Goal: Share content: Share content

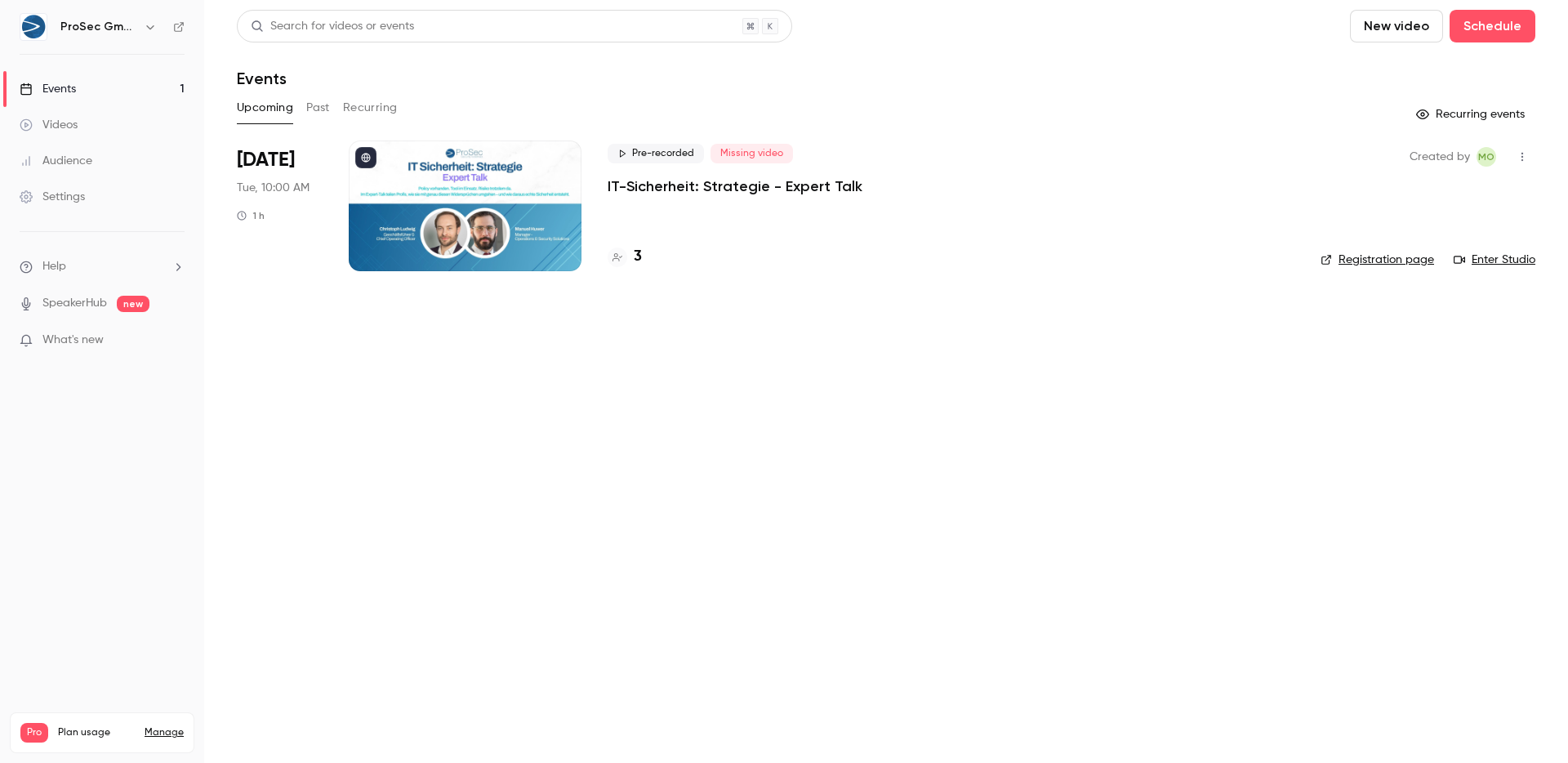
click at [814, 192] on p "IT-Sicherheit: Strategie - Expert Talk" at bounding box center [736, 187] width 255 height 20
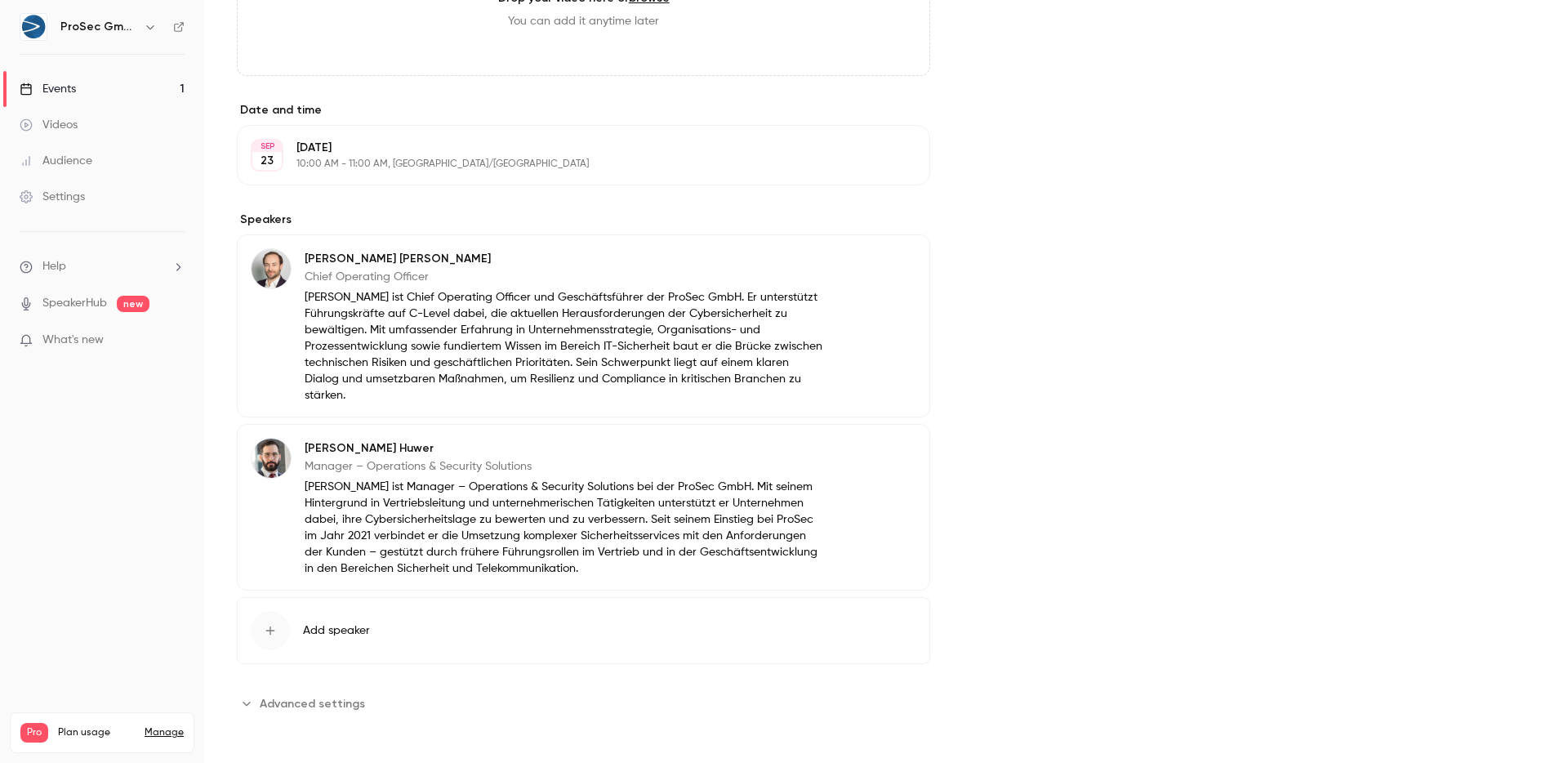
scroll to position [797, 0]
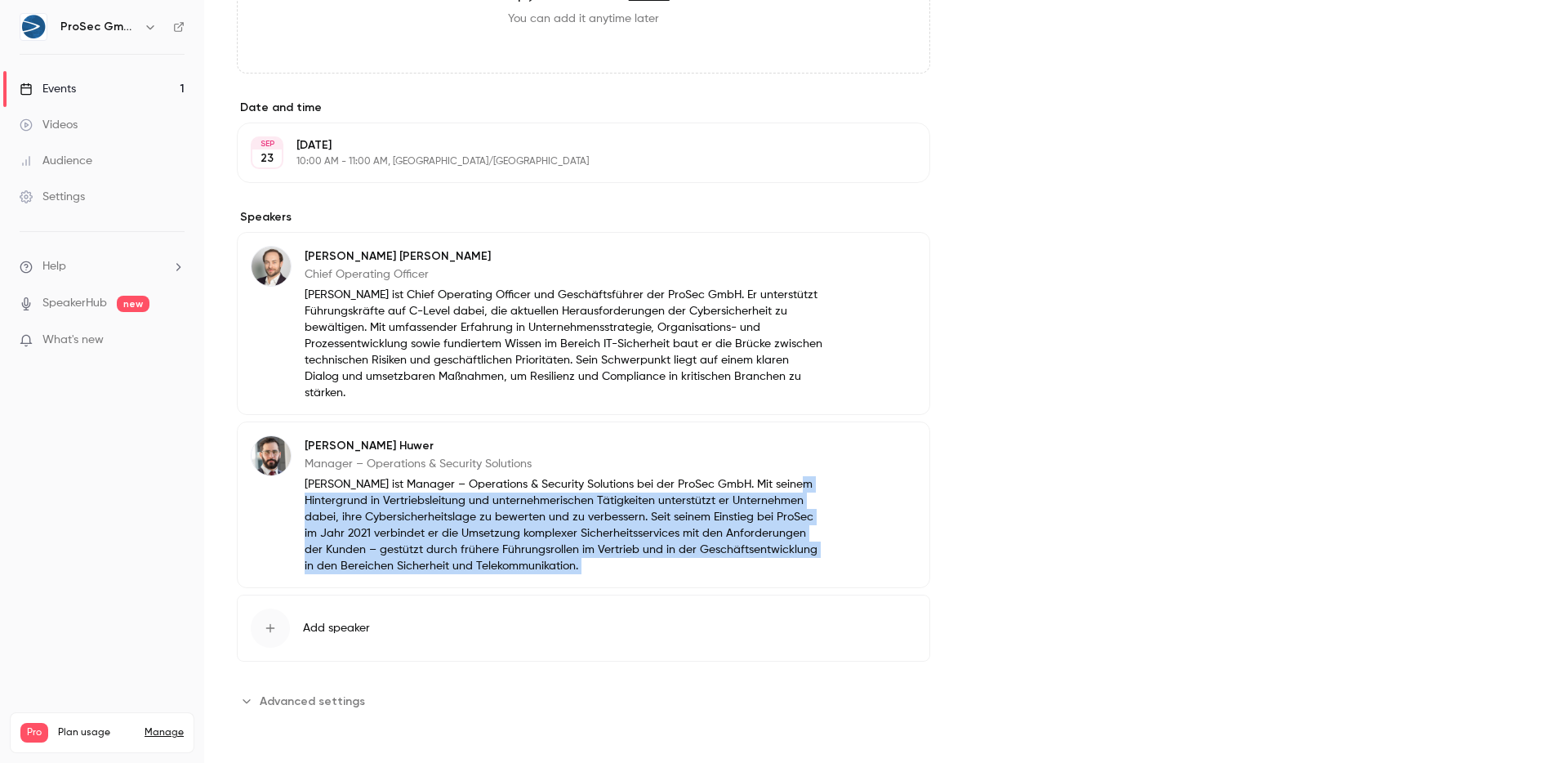
drag, startPoint x: 803, startPoint y: 490, endPoint x: 960, endPoint y: 568, distance: 175.3
click at [954, 569] on div "About IT-Sicherheit: Strategie - Expert Talk Policy vorhanden. Tool im Einsatz.…" at bounding box center [886, 115] width 1299 height 1197
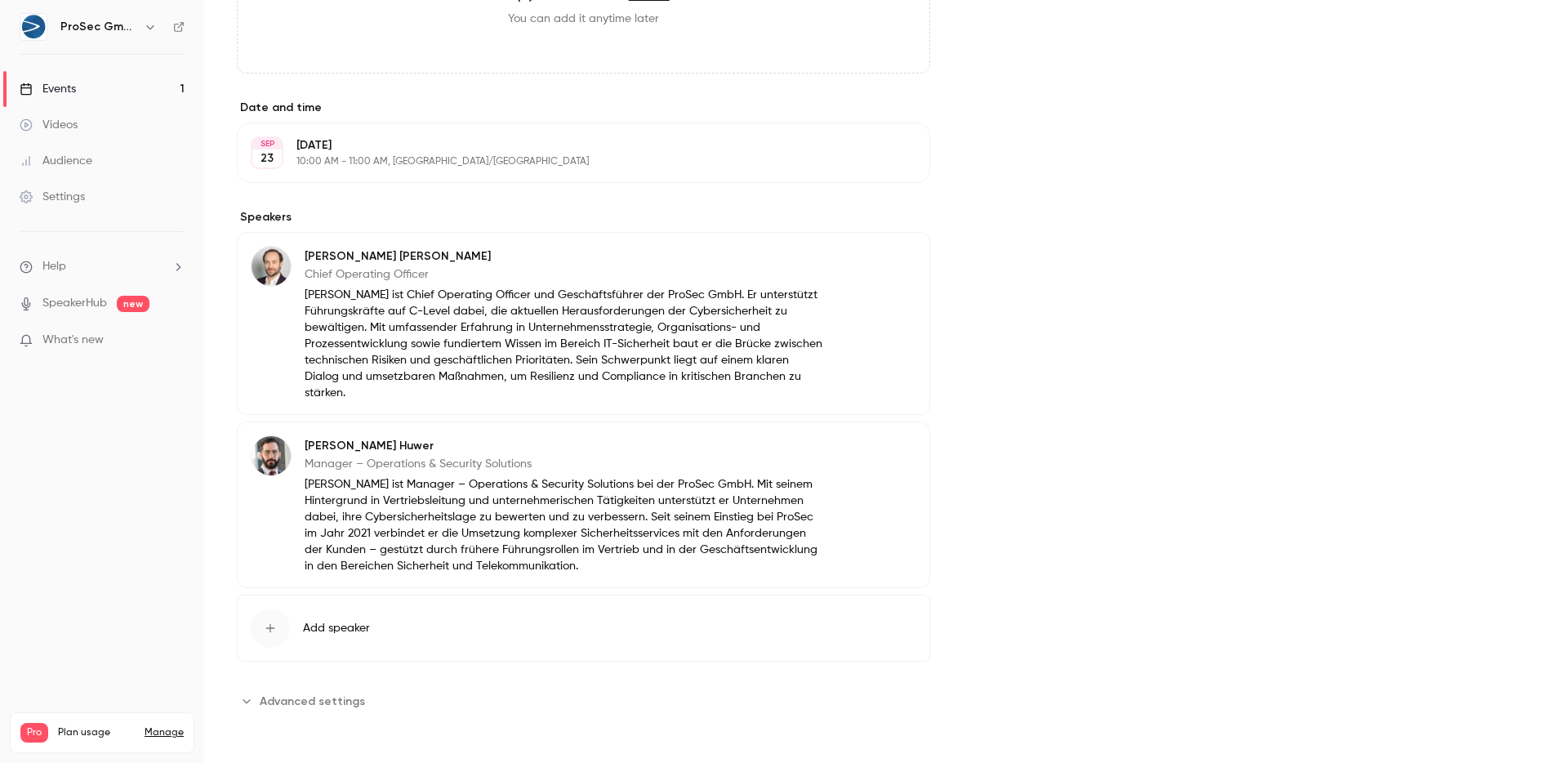
click at [1079, 562] on div "Cover image" at bounding box center [1265, 115] width 540 height 1197
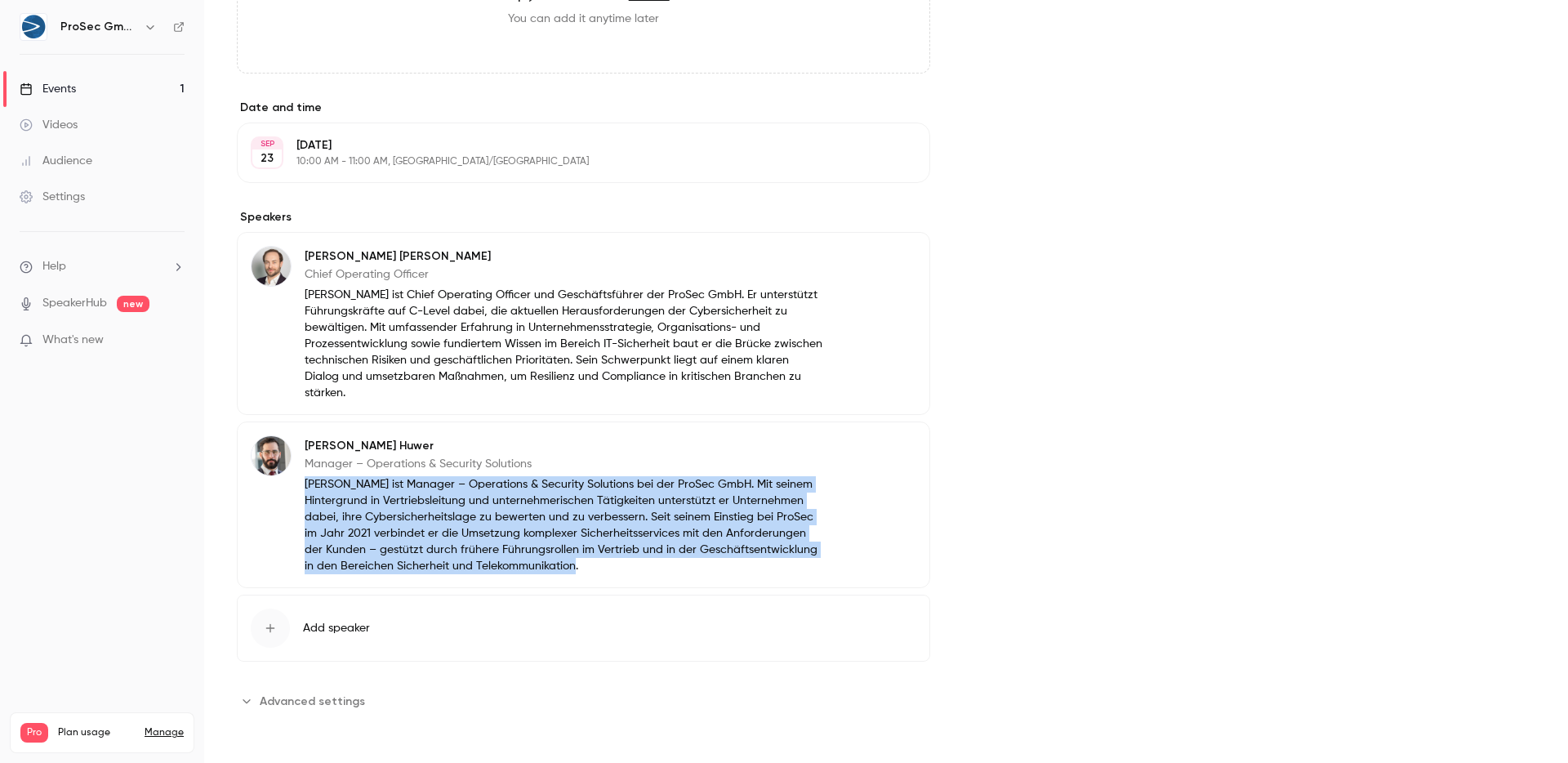
drag, startPoint x: 779, startPoint y: 552, endPoint x: 605, endPoint y: 474, distance: 190.7
click at [605, 474] on div "[PERSON_NAME] Manager – Operations & Security Solutions [PERSON_NAME] ist Manag…" at bounding box center [583, 504] width 694 height 167
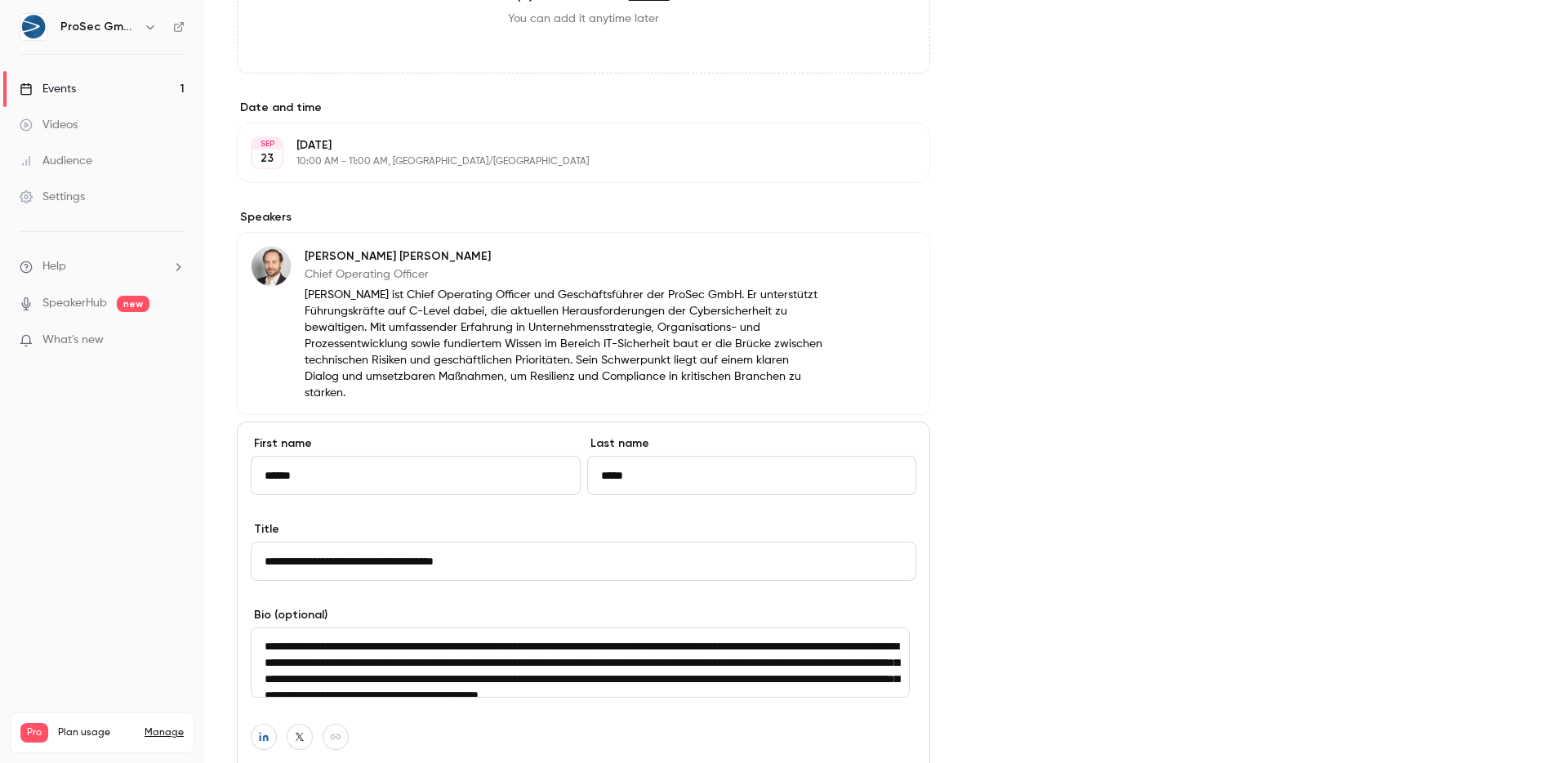
click at [1220, 489] on div "Cover image" at bounding box center [1265, 268] width 540 height 1503
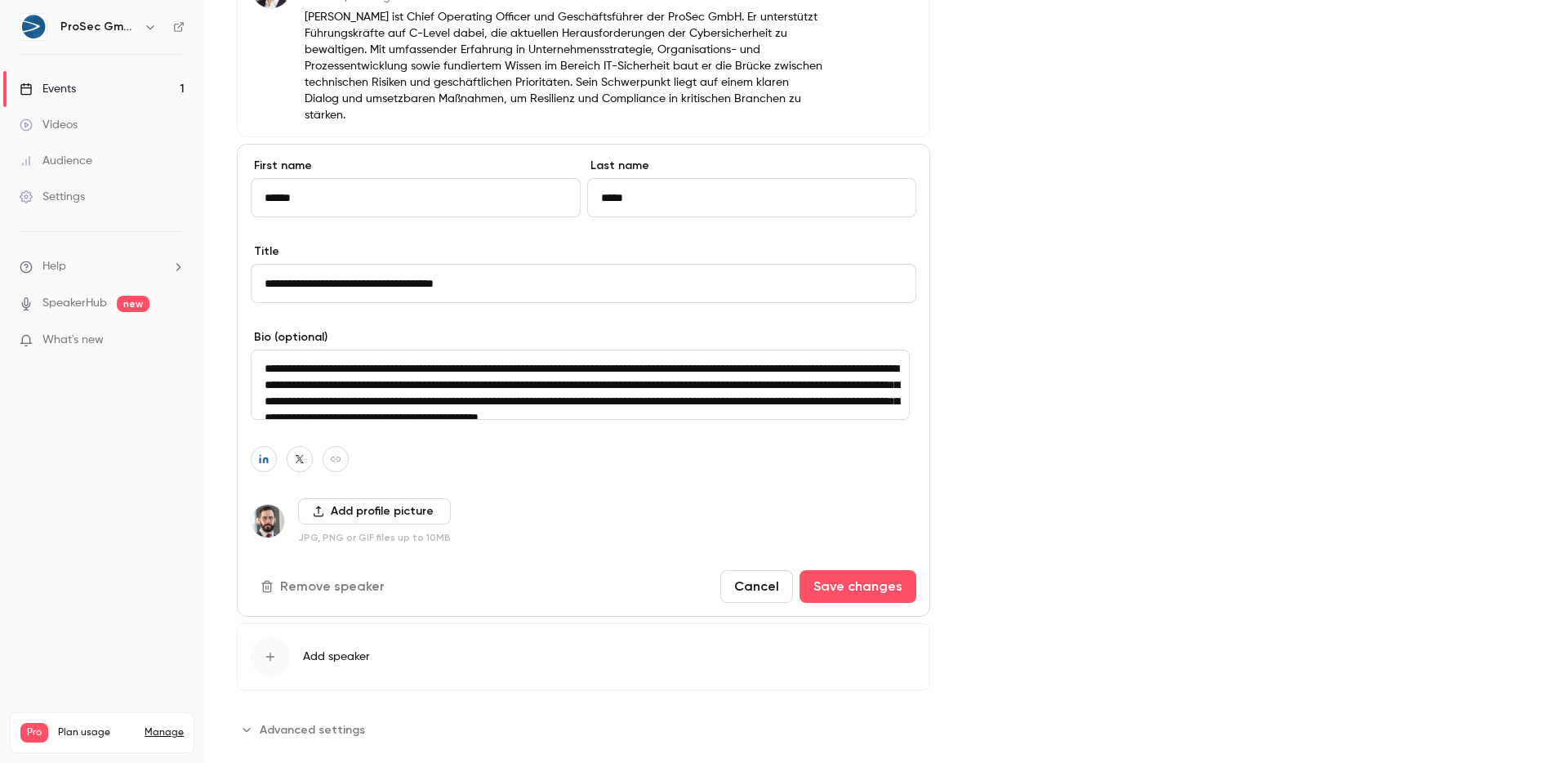
click at [734, 593] on button "Cancel" at bounding box center [757, 586] width 73 height 33
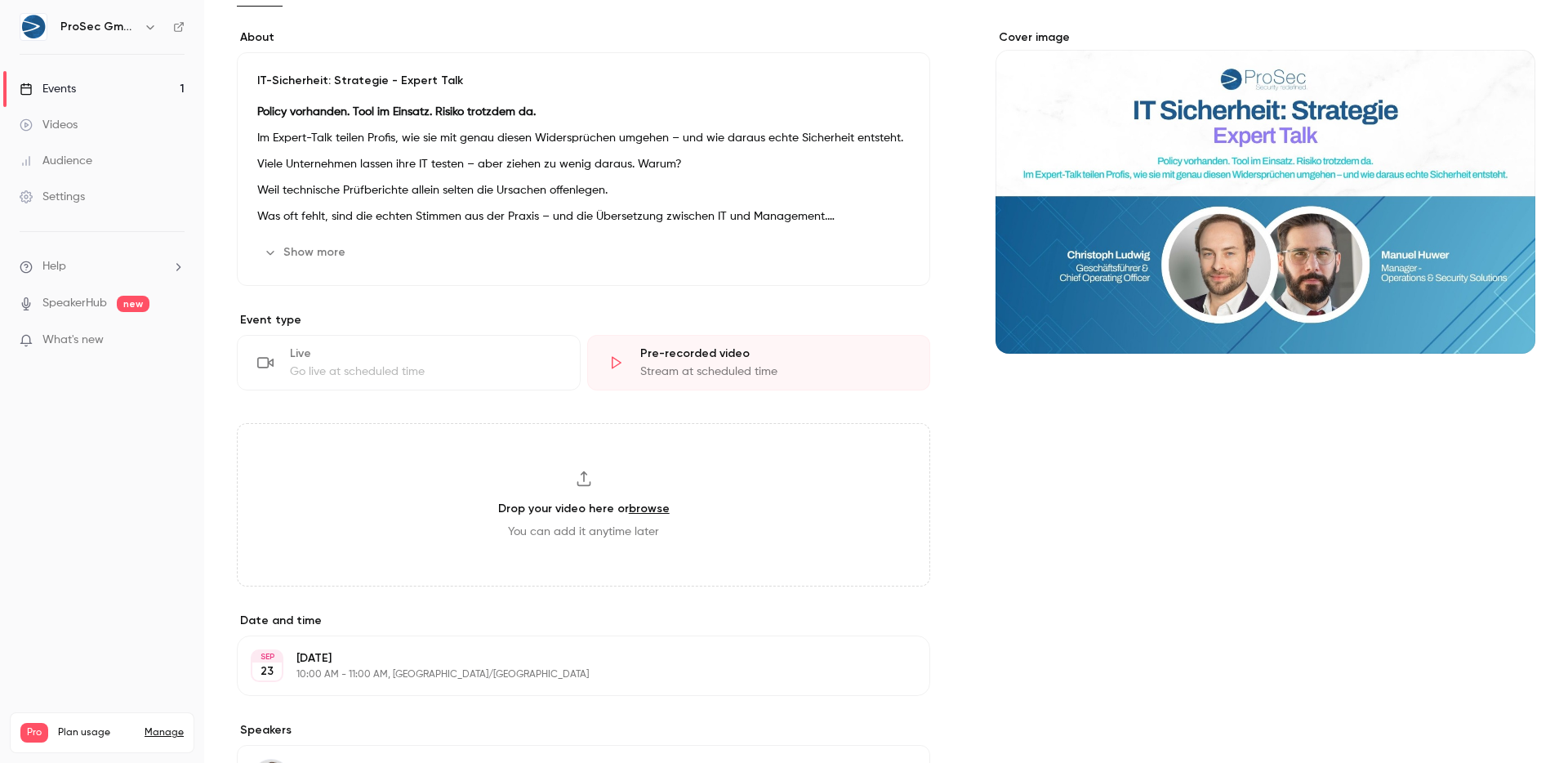
scroll to position [33, 0]
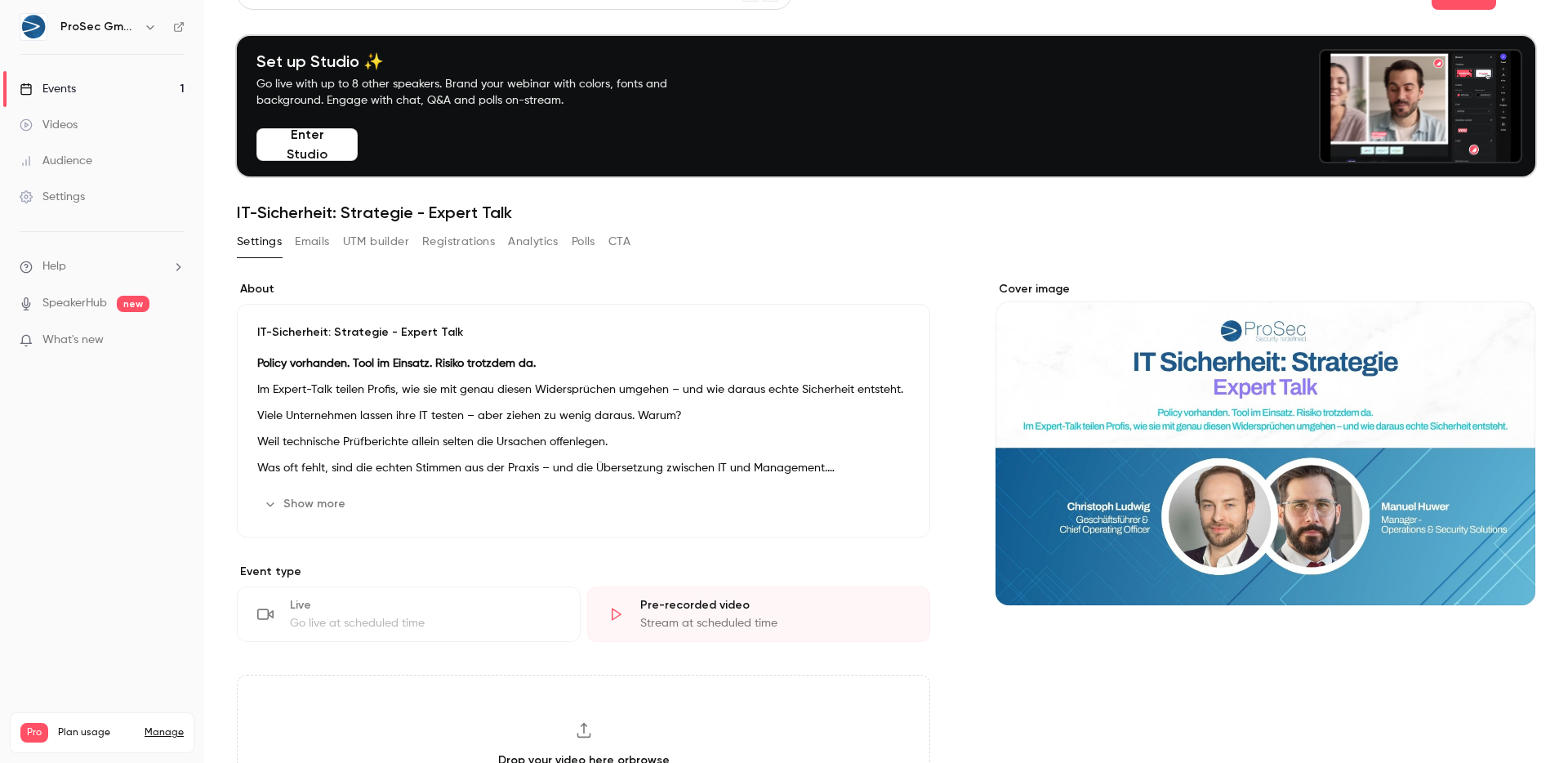
click at [89, 205] on link "Settings" at bounding box center [102, 196] width 204 height 36
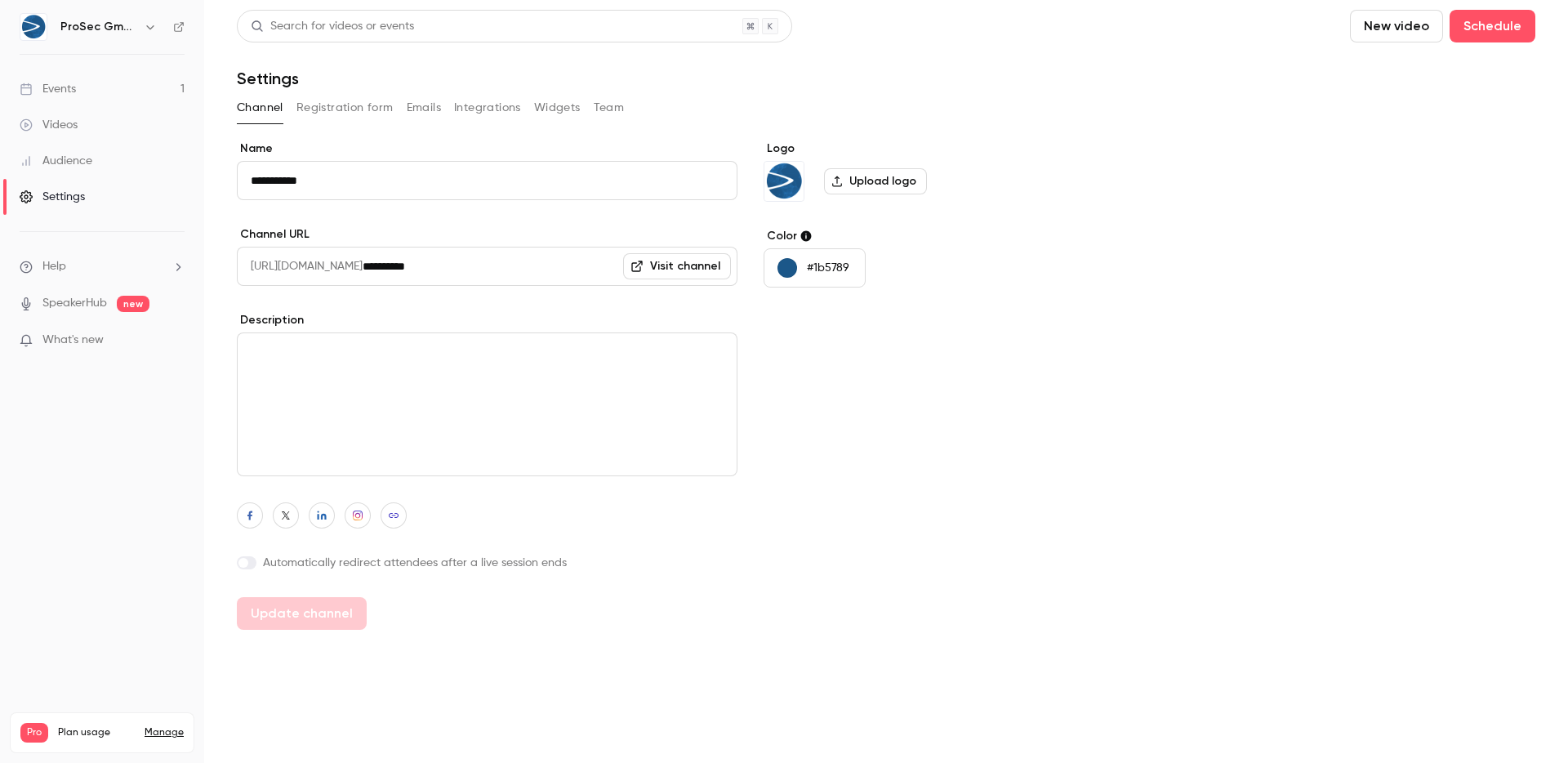
click at [368, 107] on button "Registration form" at bounding box center [345, 108] width 98 height 26
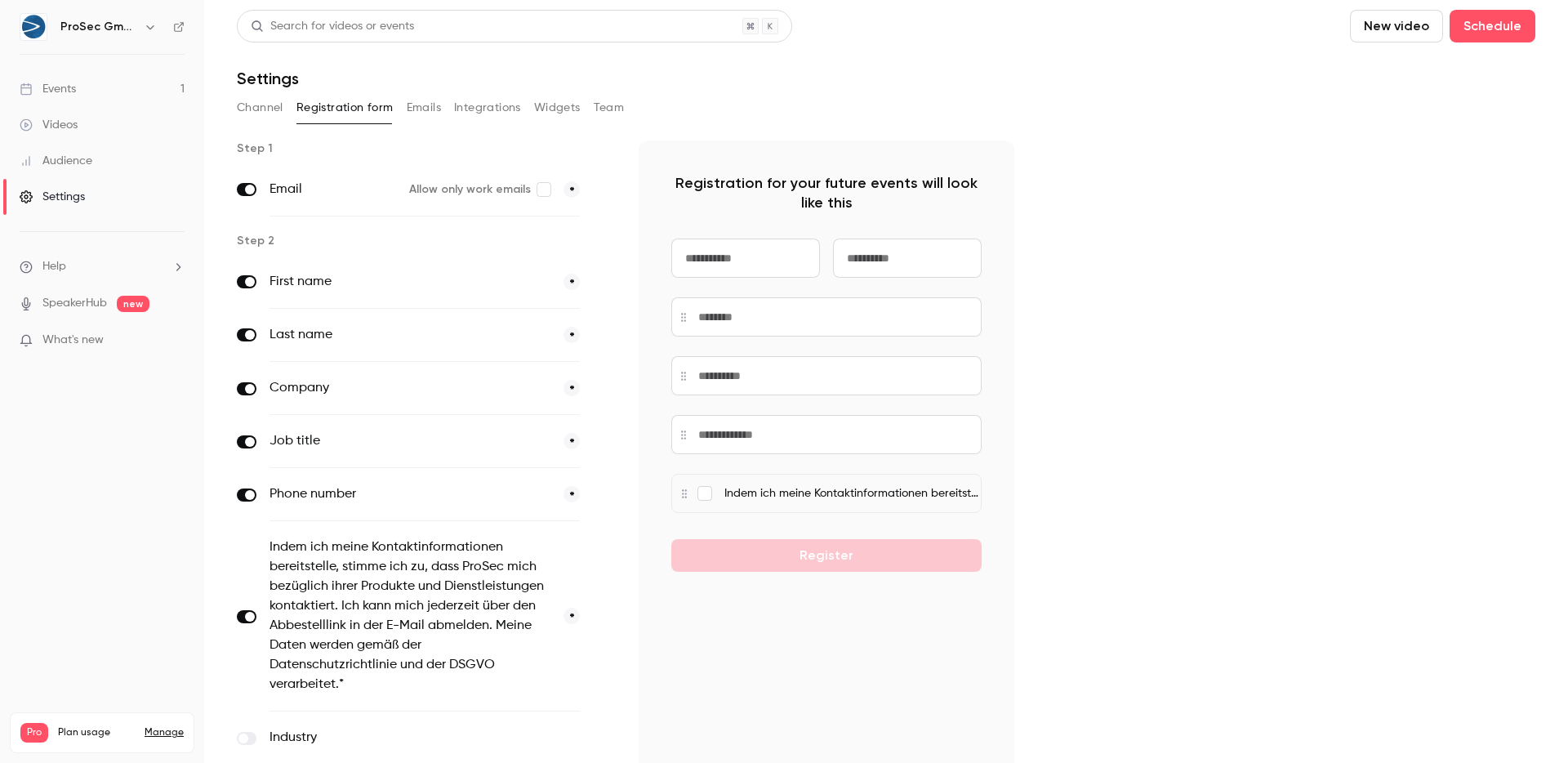
scroll to position [126, 0]
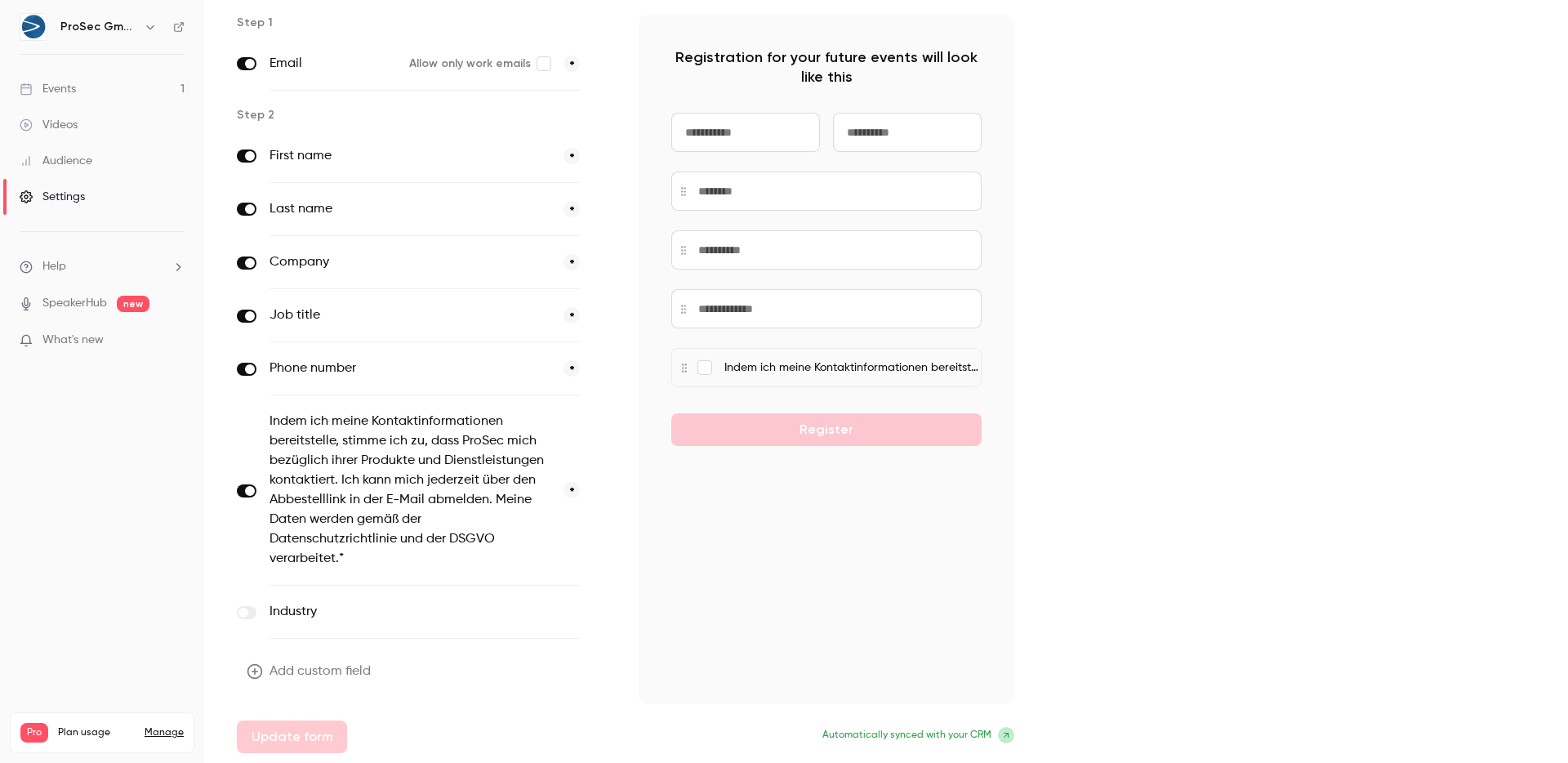
click at [1002, 733] on icon at bounding box center [1006, 735] width 10 height 10
click at [892, 736] on span "Automatically synced with your CRM" at bounding box center [906, 735] width 169 height 15
drag, startPoint x: 916, startPoint y: 737, endPoint x: 933, endPoint y: 736, distance: 17.0
click at [916, 737] on span "Automatically synced with your CRM" at bounding box center [906, 735] width 169 height 15
click at [1005, 732] on icon at bounding box center [1006, 735] width 10 height 10
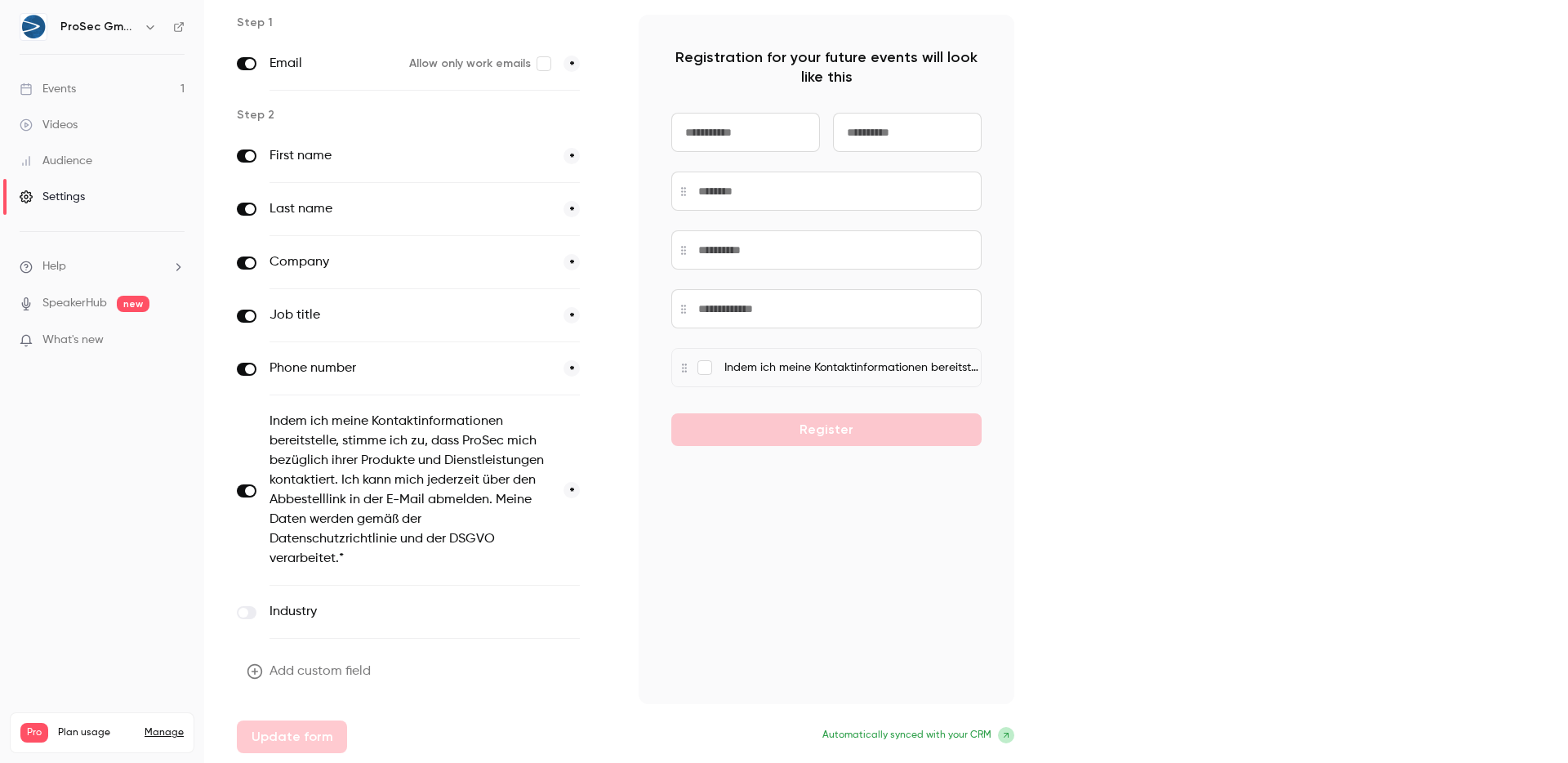
click at [1005, 732] on icon at bounding box center [1006, 735] width 10 height 10
click at [1140, 636] on div "Step 1 Email Allow only work emails * Step 2 First name * Last name * Company *…" at bounding box center [886, 384] width 1299 height 738
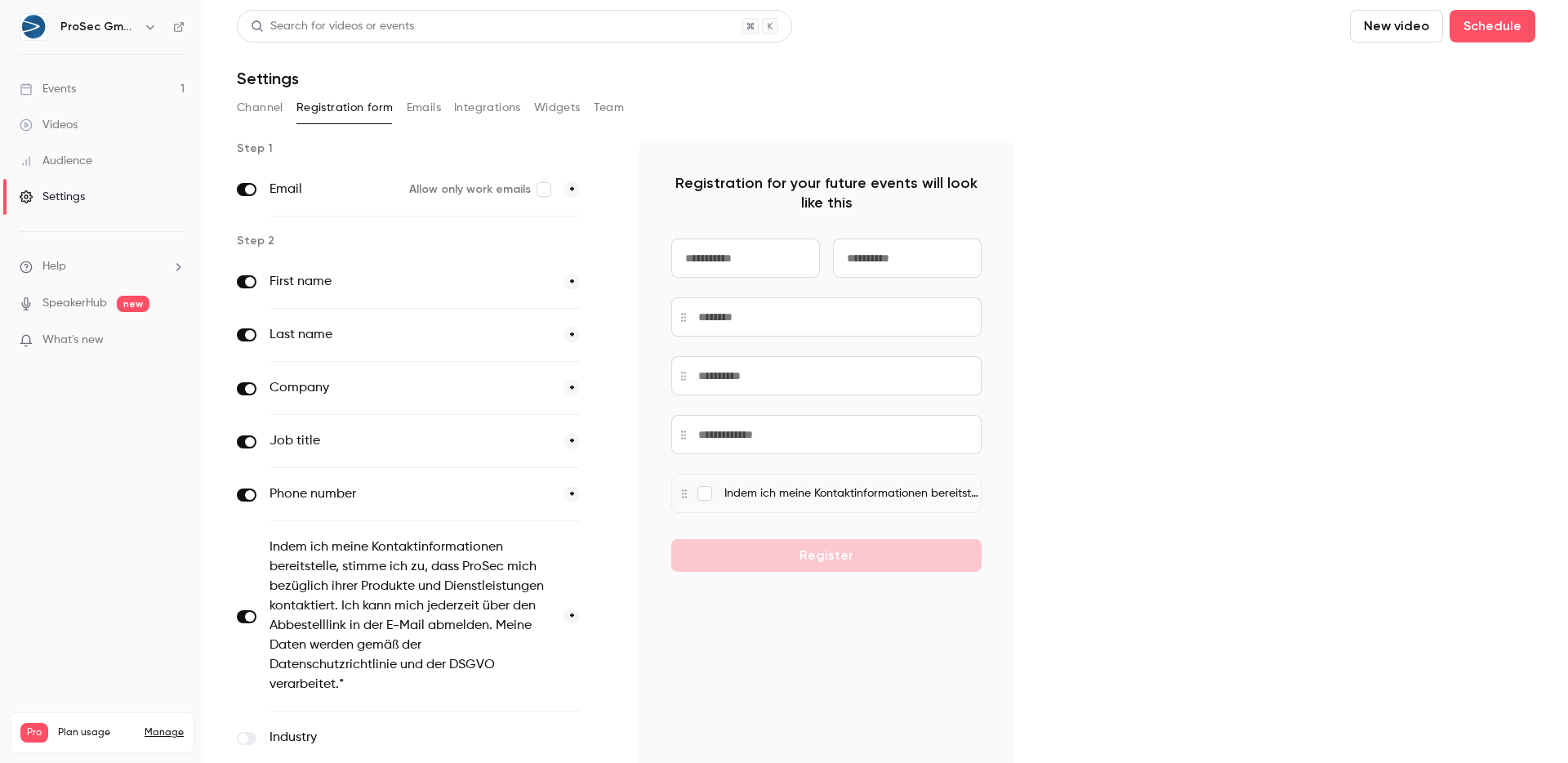
click at [444, 100] on div "Channel Registration form Emails Integrations Widgets Team" at bounding box center [886, 108] width 1299 height 26
click at [449, 107] on div "Channel Registration form Emails Integrations Widgets Team" at bounding box center [886, 108] width 1299 height 26
click at [467, 106] on button "Integrations" at bounding box center [487, 108] width 67 height 26
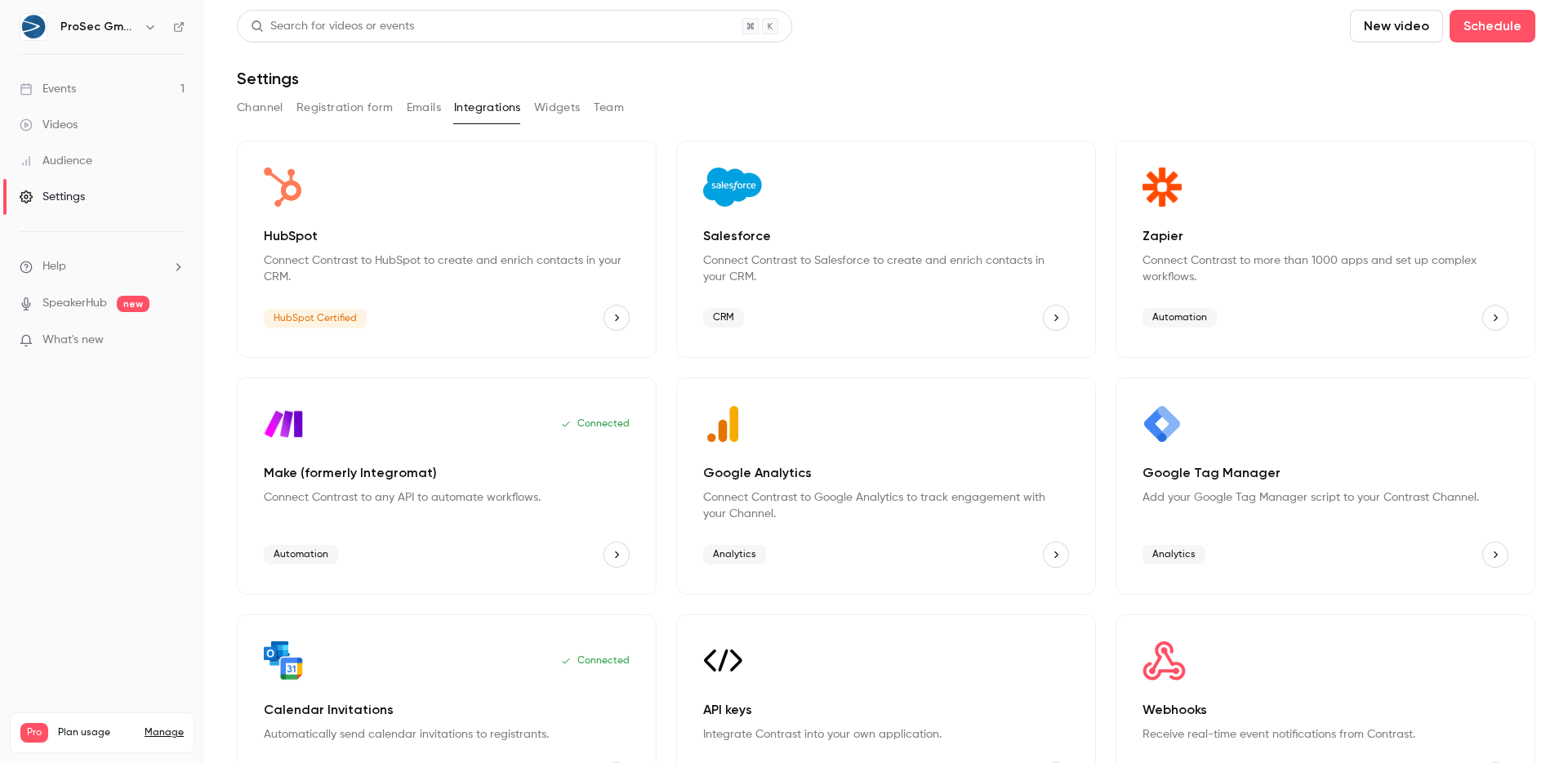
click at [548, 110] on button "Widgets" at bounding box center [557, 108] width 46 height 26
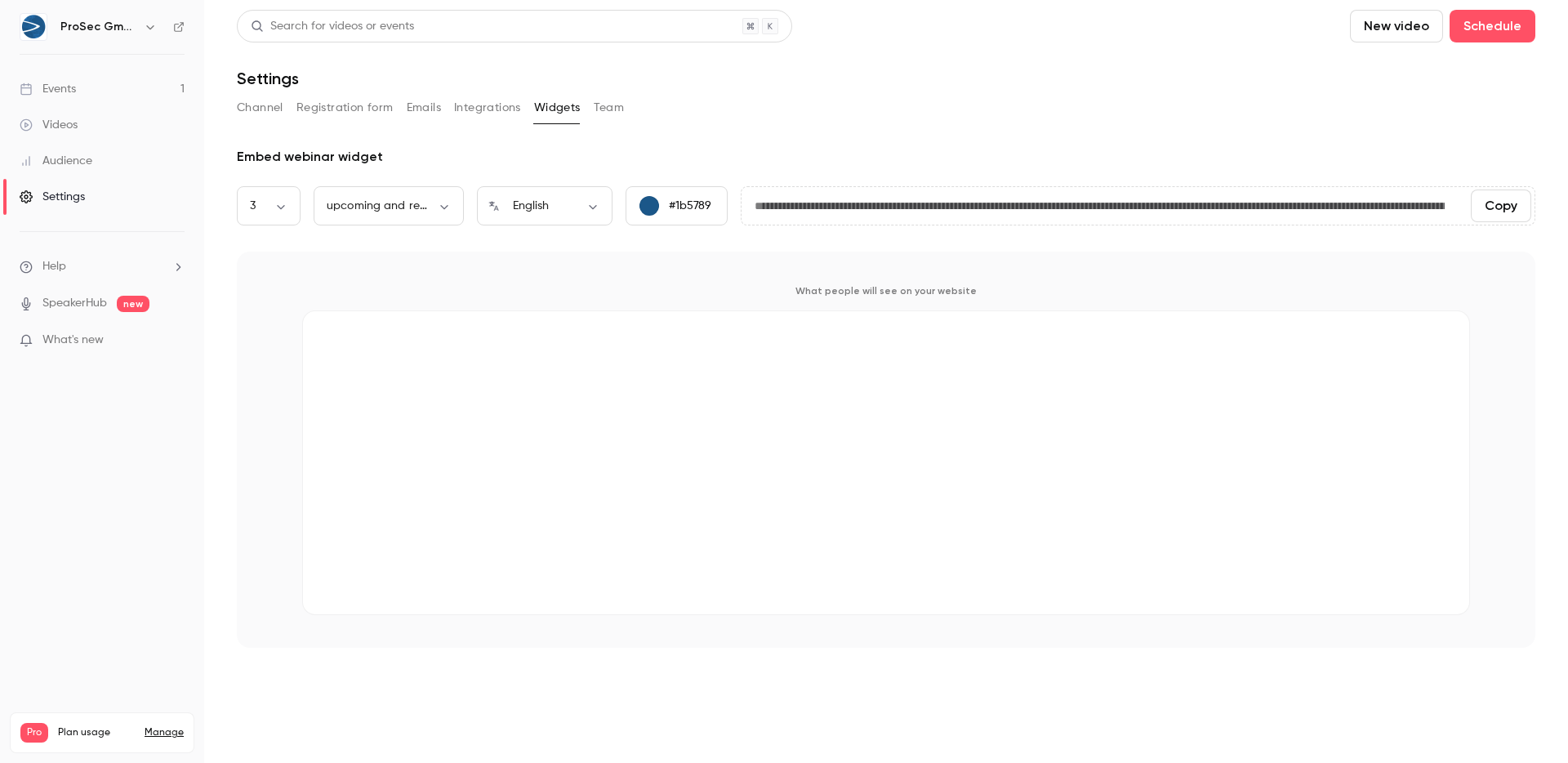
click at [598, 113] on button "Team" at bounding box center [609, 108] width 31 height 26
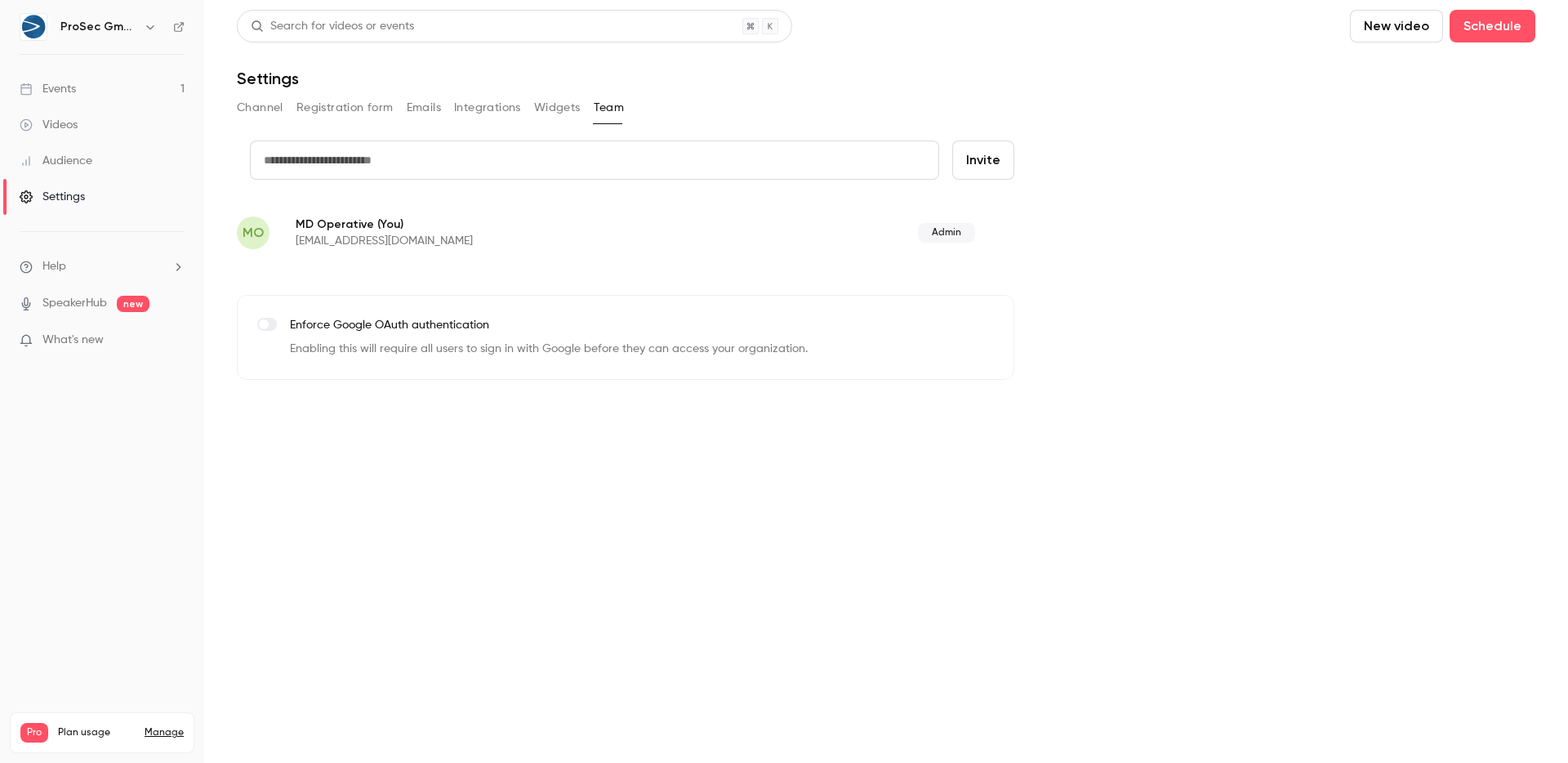
click at [465, 115] on button "Integrations" at bounding box center [487, 108] width 67 height 26
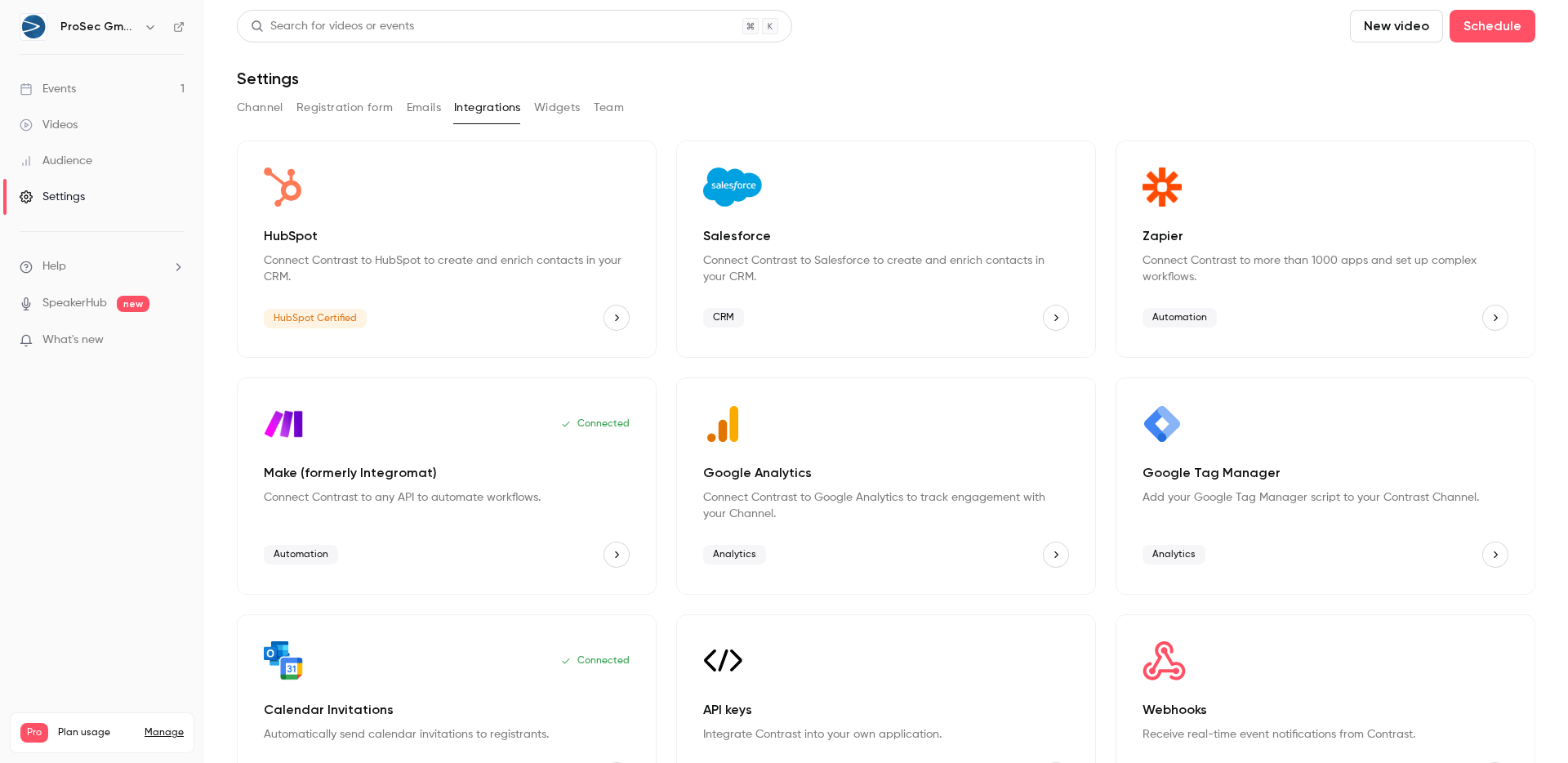
click at [417, 111] on button "Emails" at bounding box center [424, 108] width 35 height 26
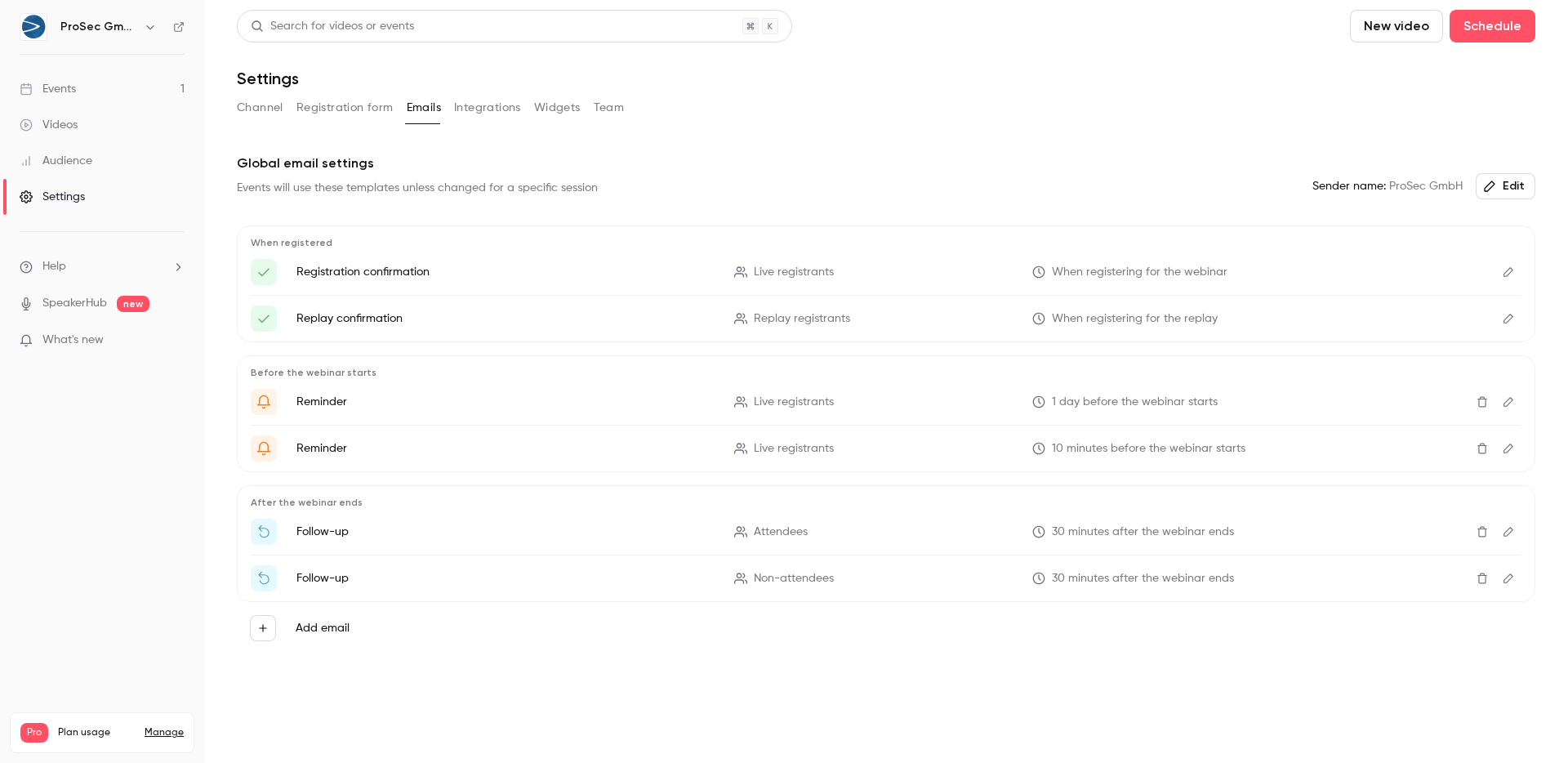
click at [341, 100] on button "Registration form" at bounding box center [345, 108] width 98 height 26
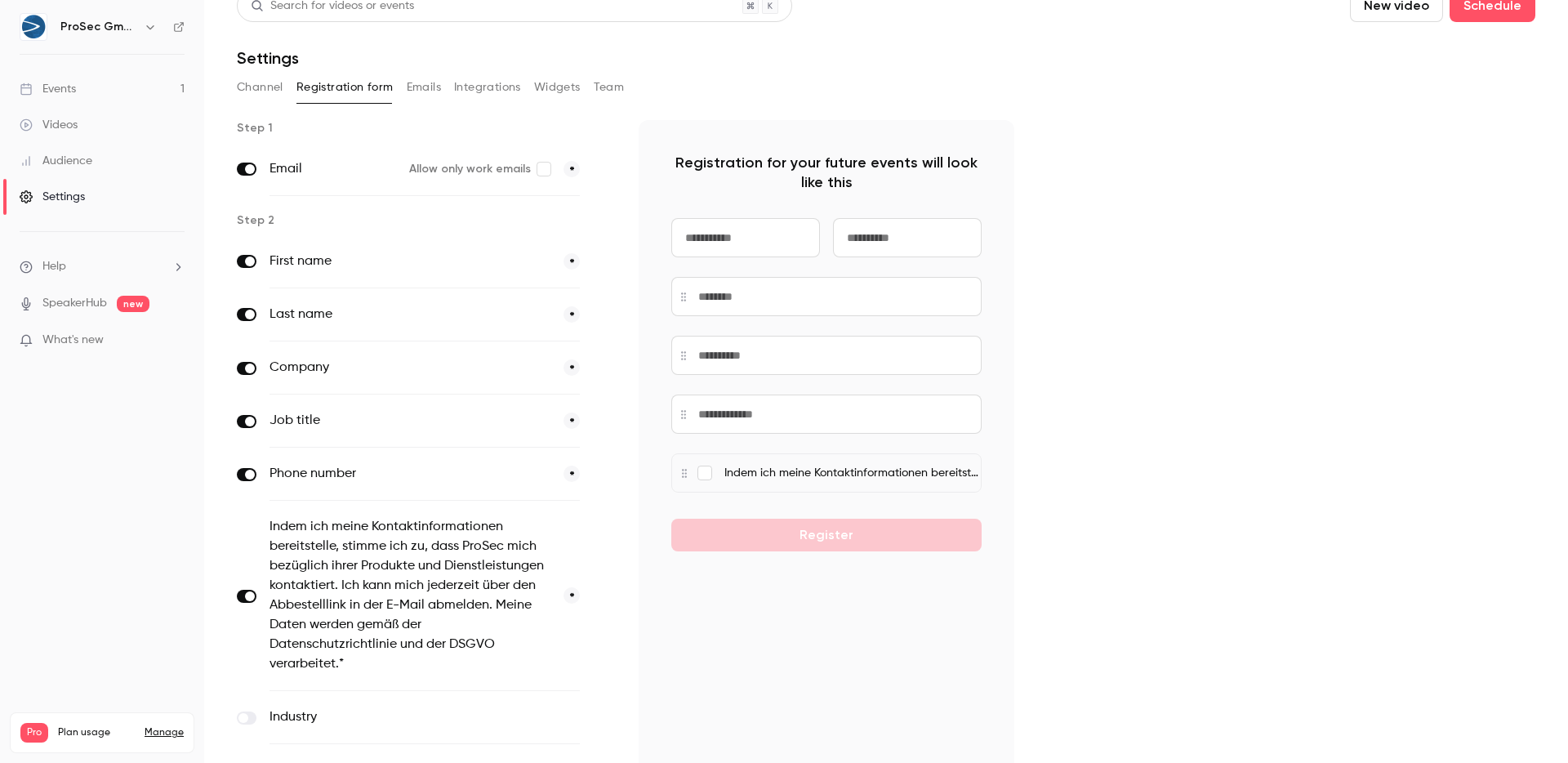
scroll to position [42, 0]
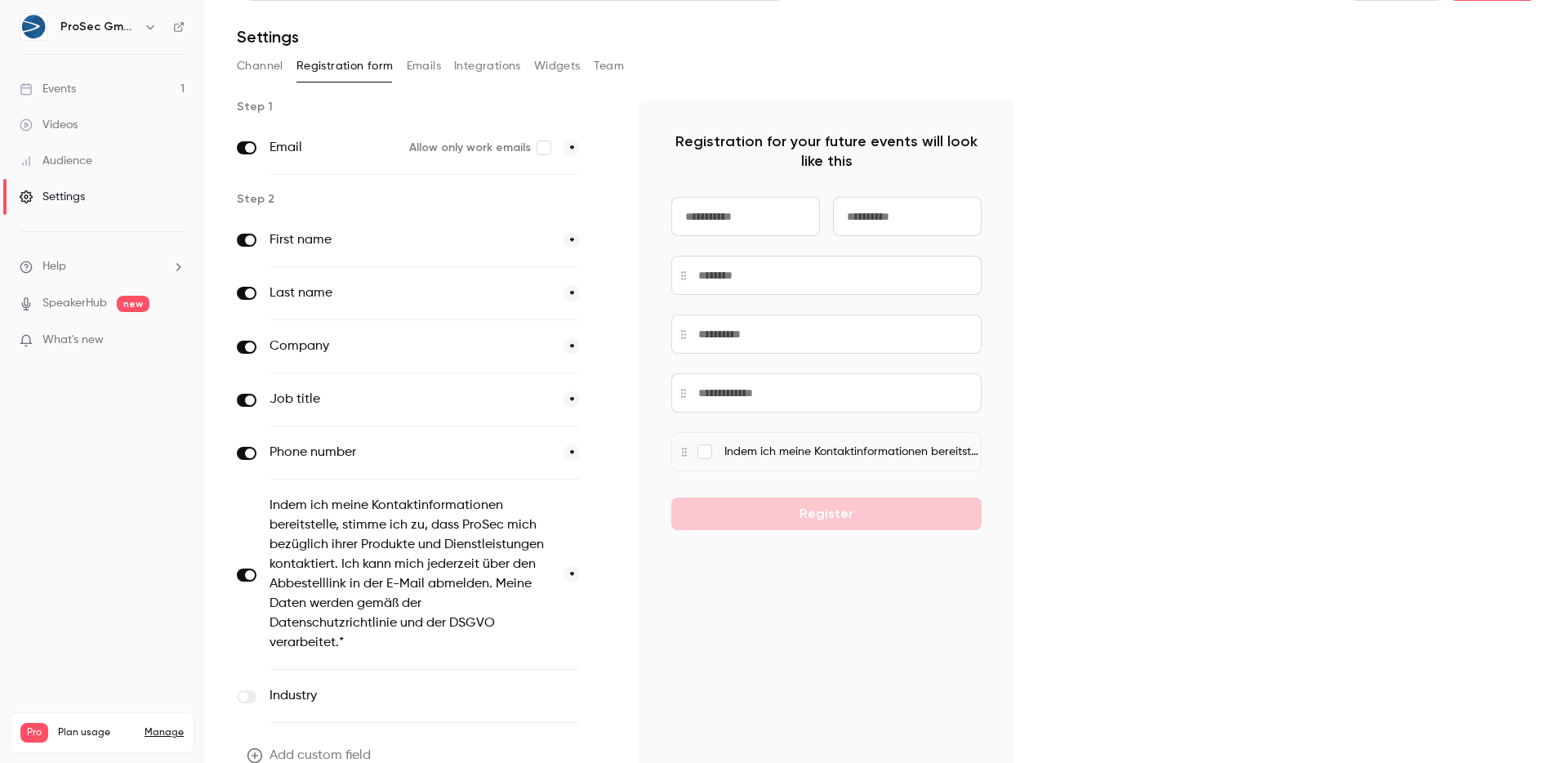
click at [272, 78] on button "Channel" at bounding box center [260, 66] width 46 height 26
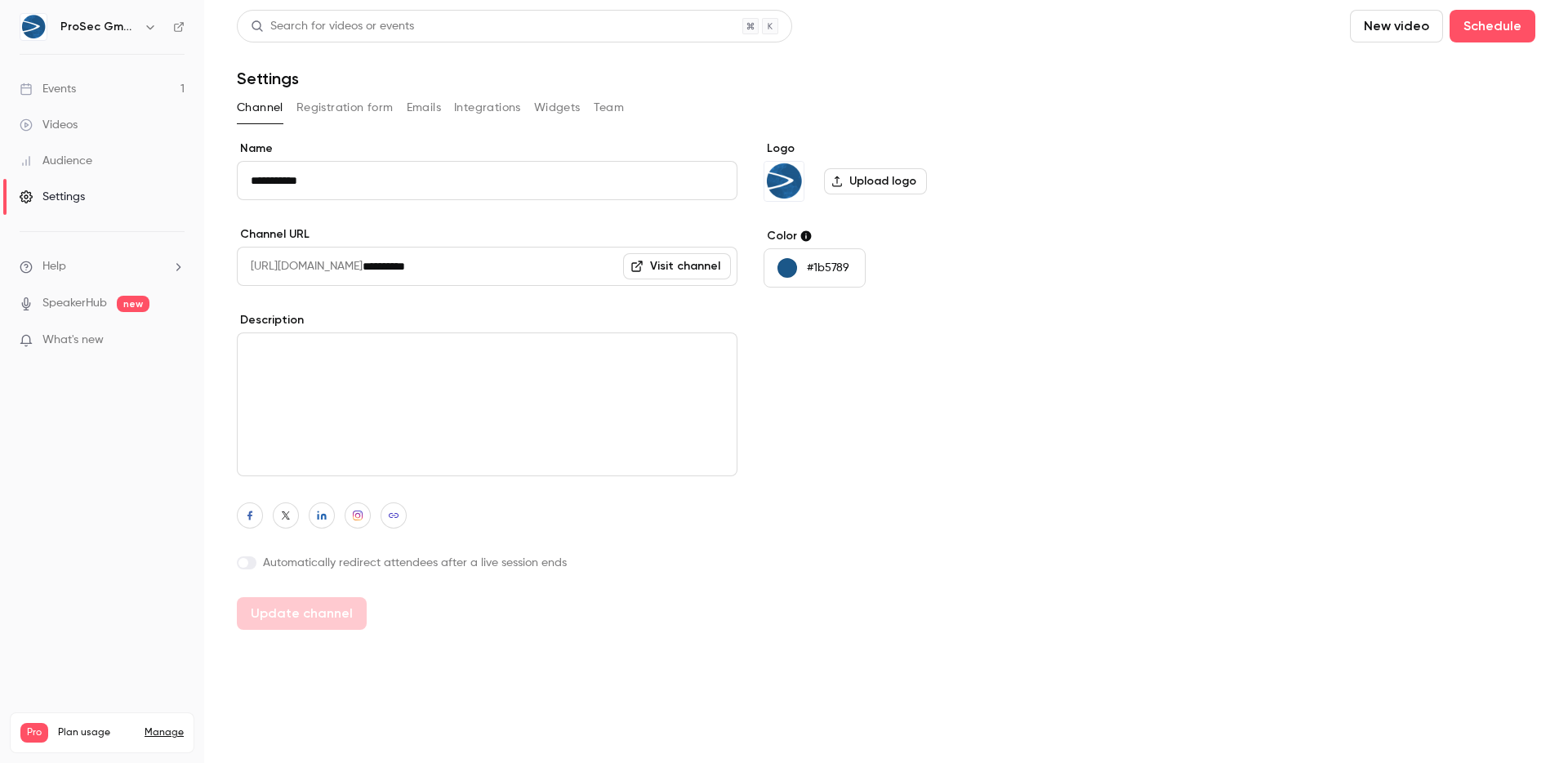
click at [321, 112] on button "Registration form" at bounding box center [345, 108] width 98 height 26
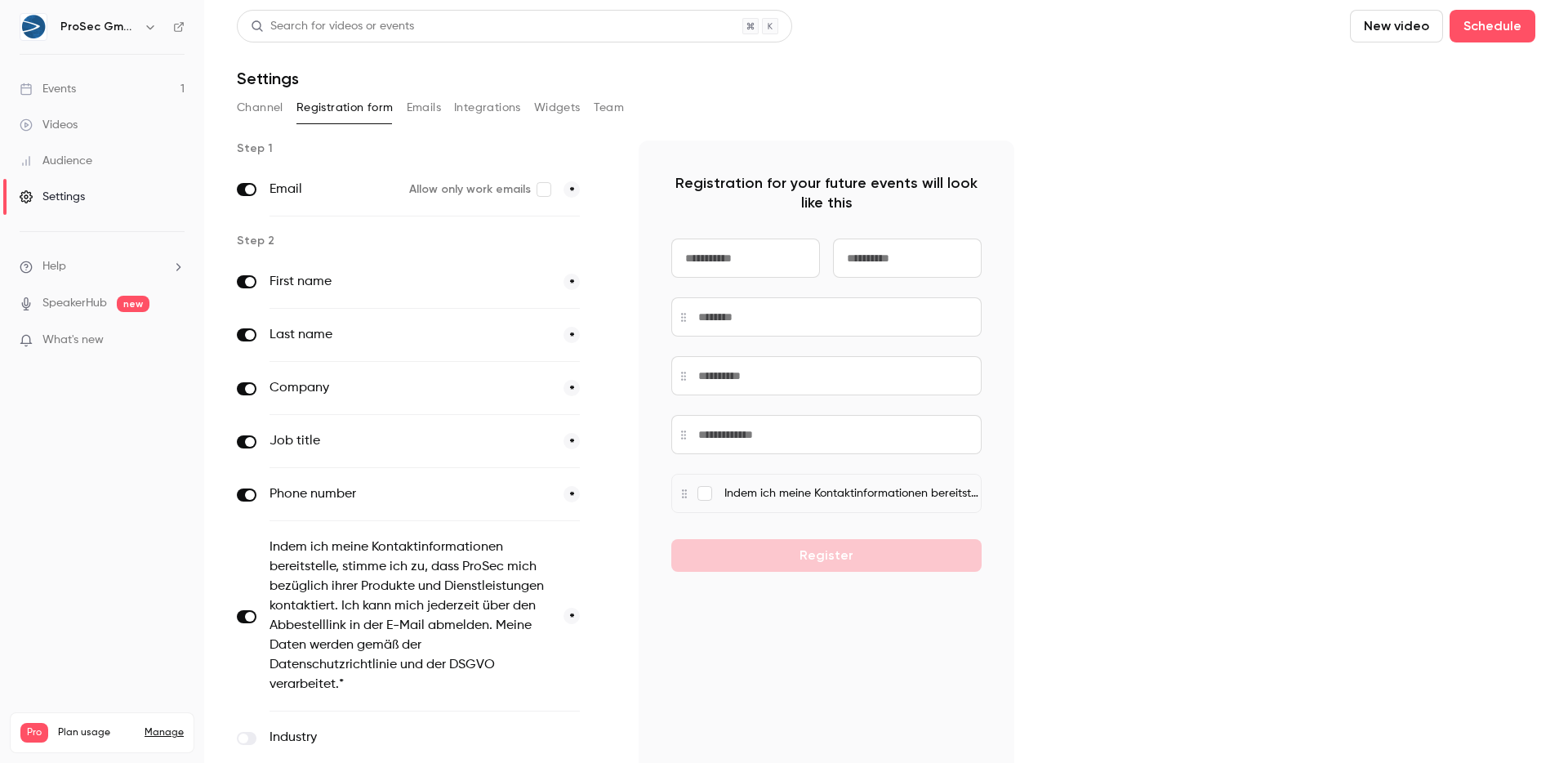
click at [420, 108] on button "Emails" at bounding box center [424, 108] width 35 height 26
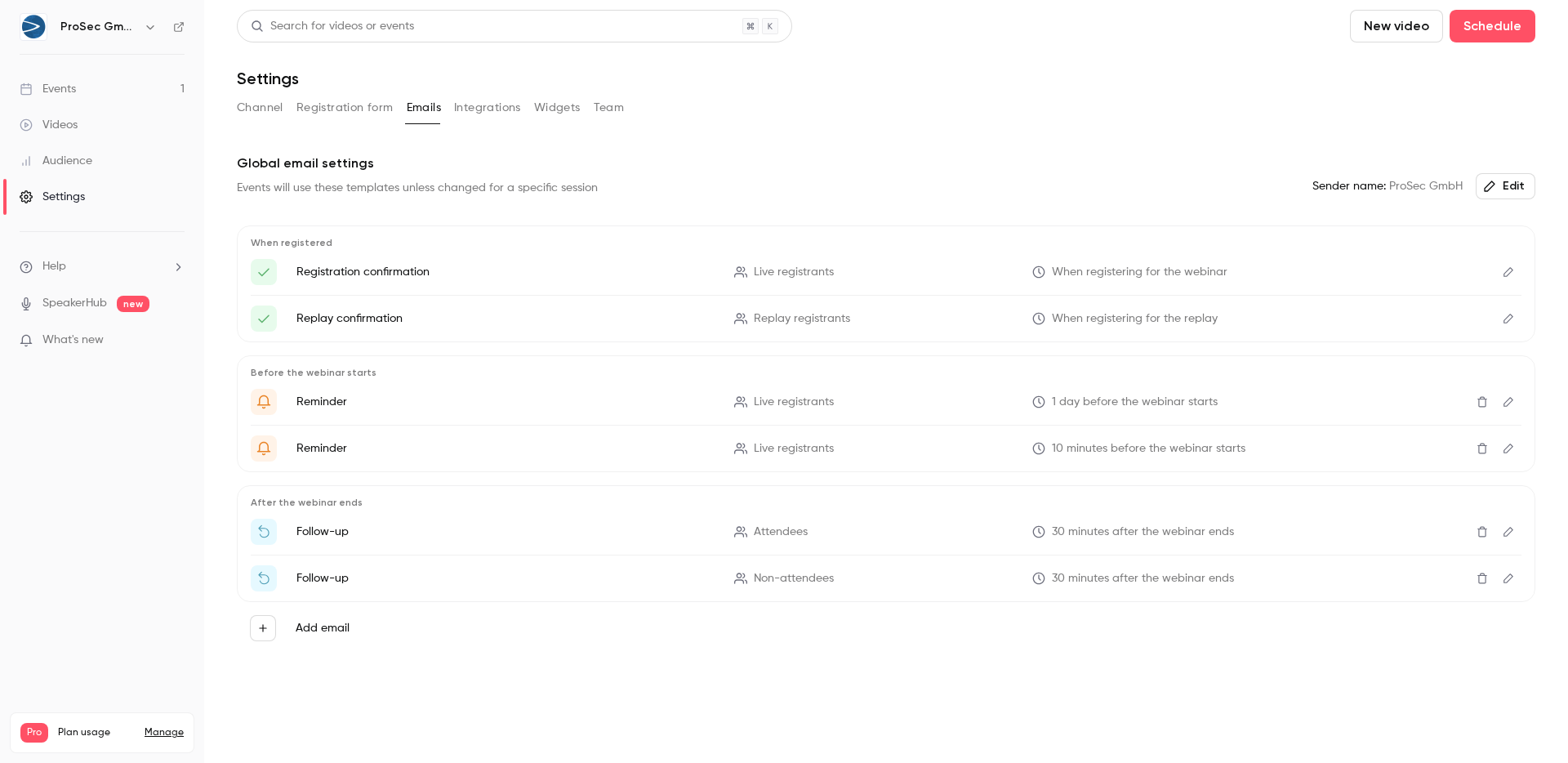
click at [499, 108] on button "Integrations" at bounding box center [487, 108] width 67 height 26
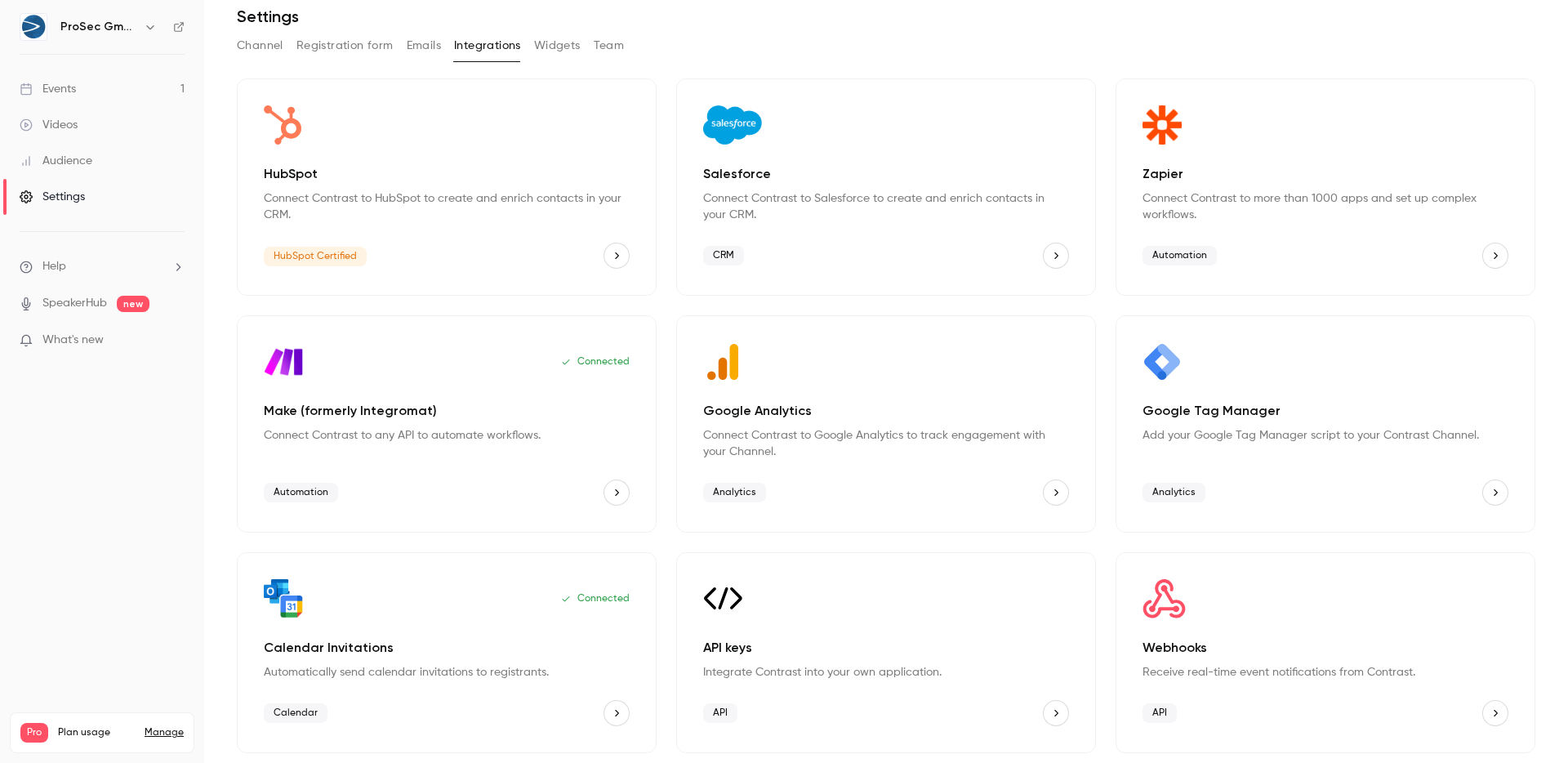
scroll to position [7, 0]
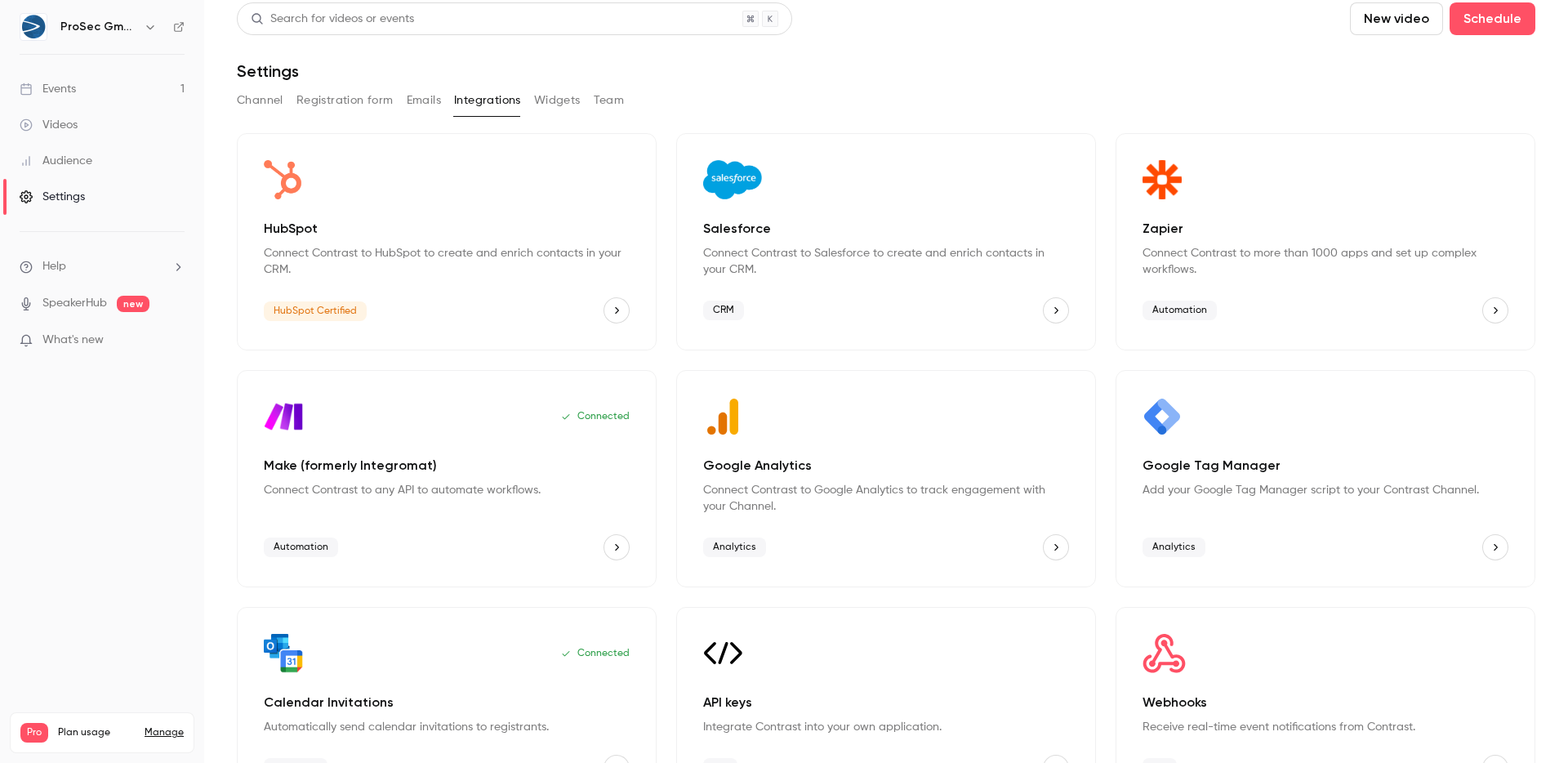
click at [552, 104] on button "Widgets" at bounding box center [557, 100] width 46 height 26
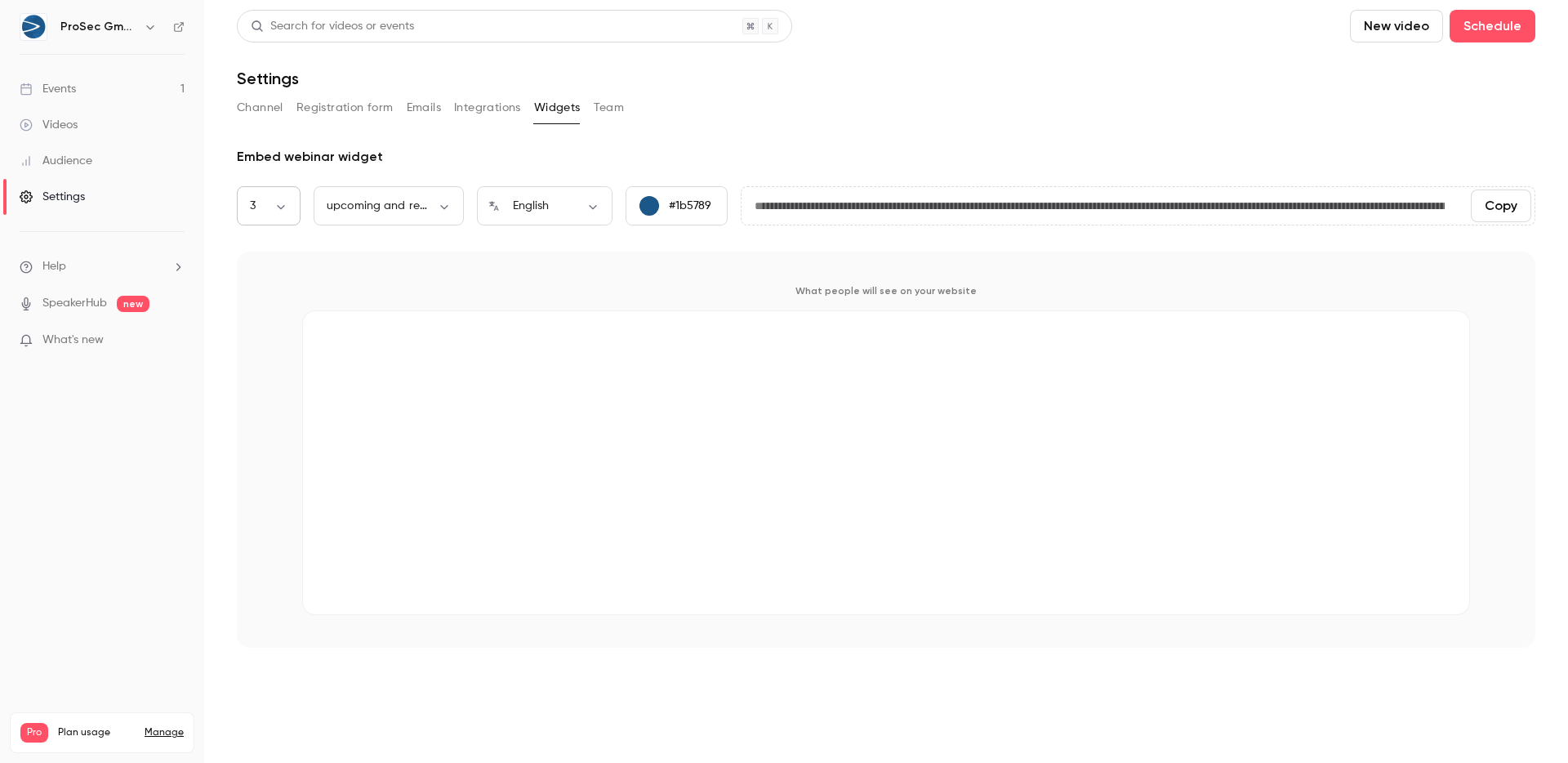
click at [269, 210] on body "**********" at bounding box center [784, 381] width 1568 height 763
drag, startPoint x: 269, startPoint y: 210, endPoint x: 286, endPoint y: 211, distance: 17.0
click at [269, 210] on div at bounding box center [784, 381] width 1568 height 763
click at [425, 215] on div "1 2 3 4 5 6 7 8 9 10" at bounding box center [784, 381] width 1568 height 763
click at [438, 203] on body "**********" at bounding box center [784, 381] width 1568 height 763
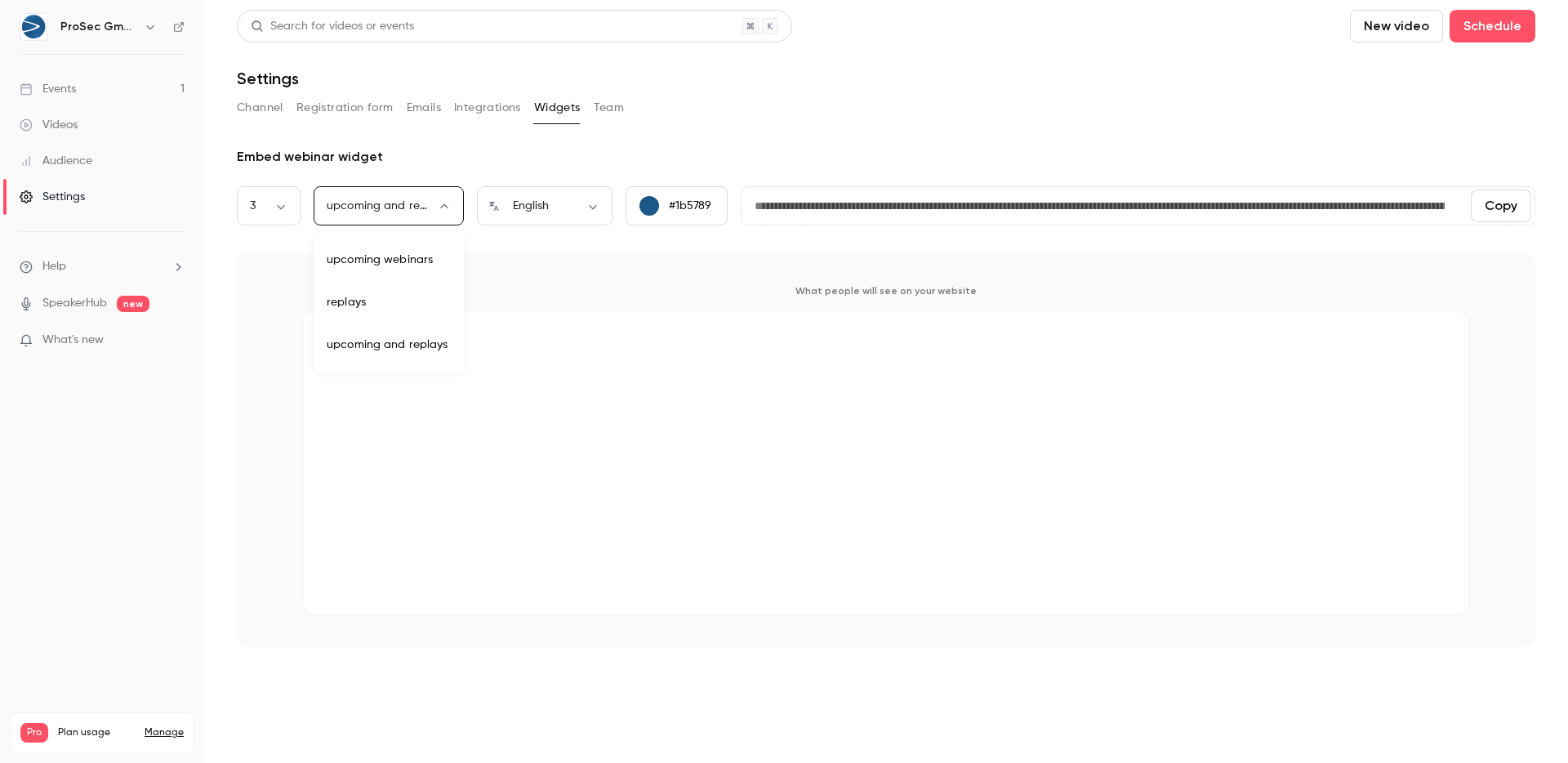
click at [443, 201] on div at bounding box center [784, 381] width 1568 height 763
click at [625, 106] on div "Channel Registration form Emails Integrations Widgets Team" at bounding box center [886, 108] width 1299 height 26
click at [597, 108] on button "Team" at bounding box center [609, 108] width 31 height 26
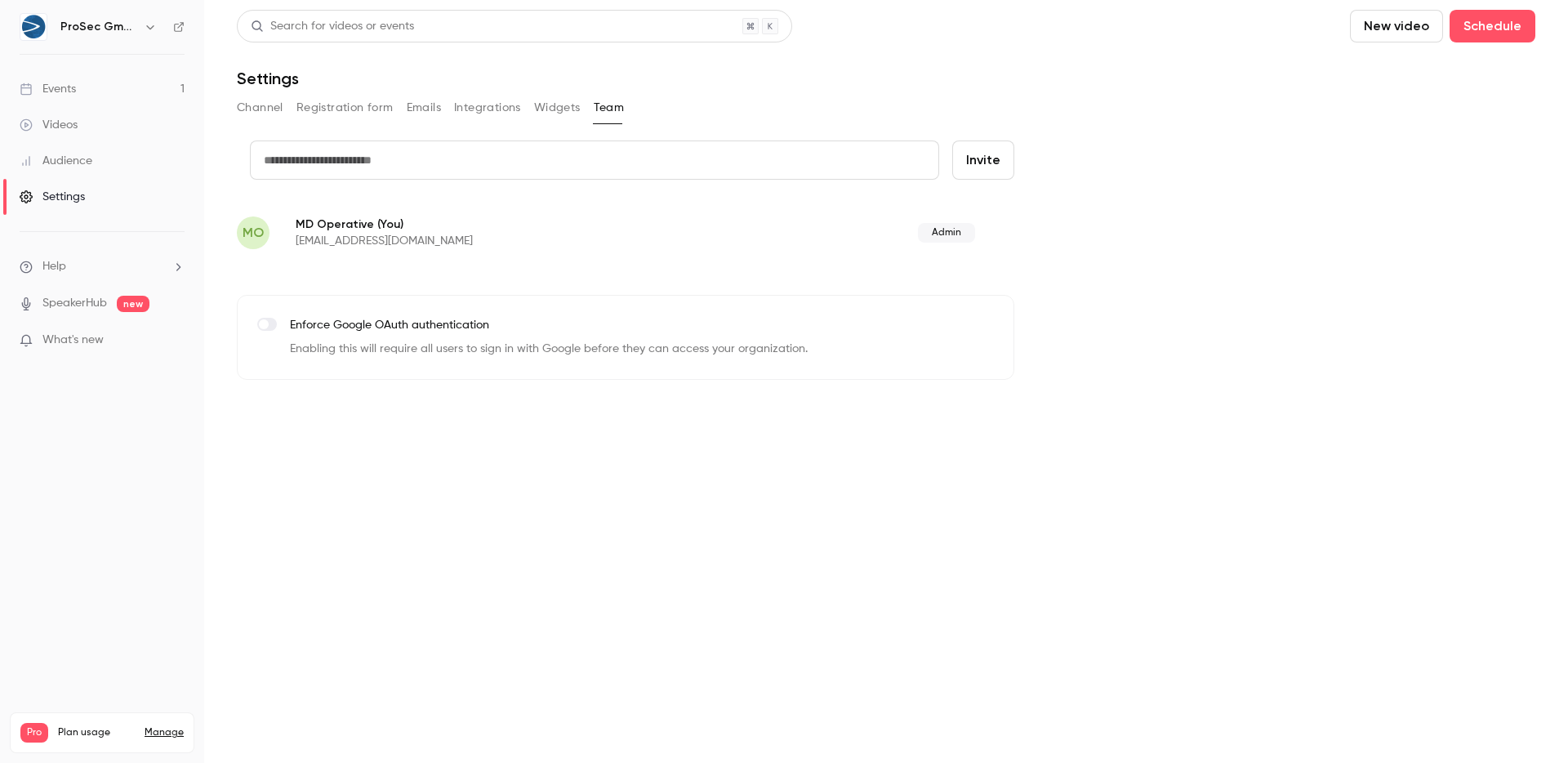
click at [146, 271] on li "Help" at bounding box center [102, 266] width 165 height 17
click at [310, 285] on link "Help center" at bounding box center [301, 298] width 179 height 43
click at [92, 95] on link "Events 1" at bounding box center [102, 88] width 204 height 36
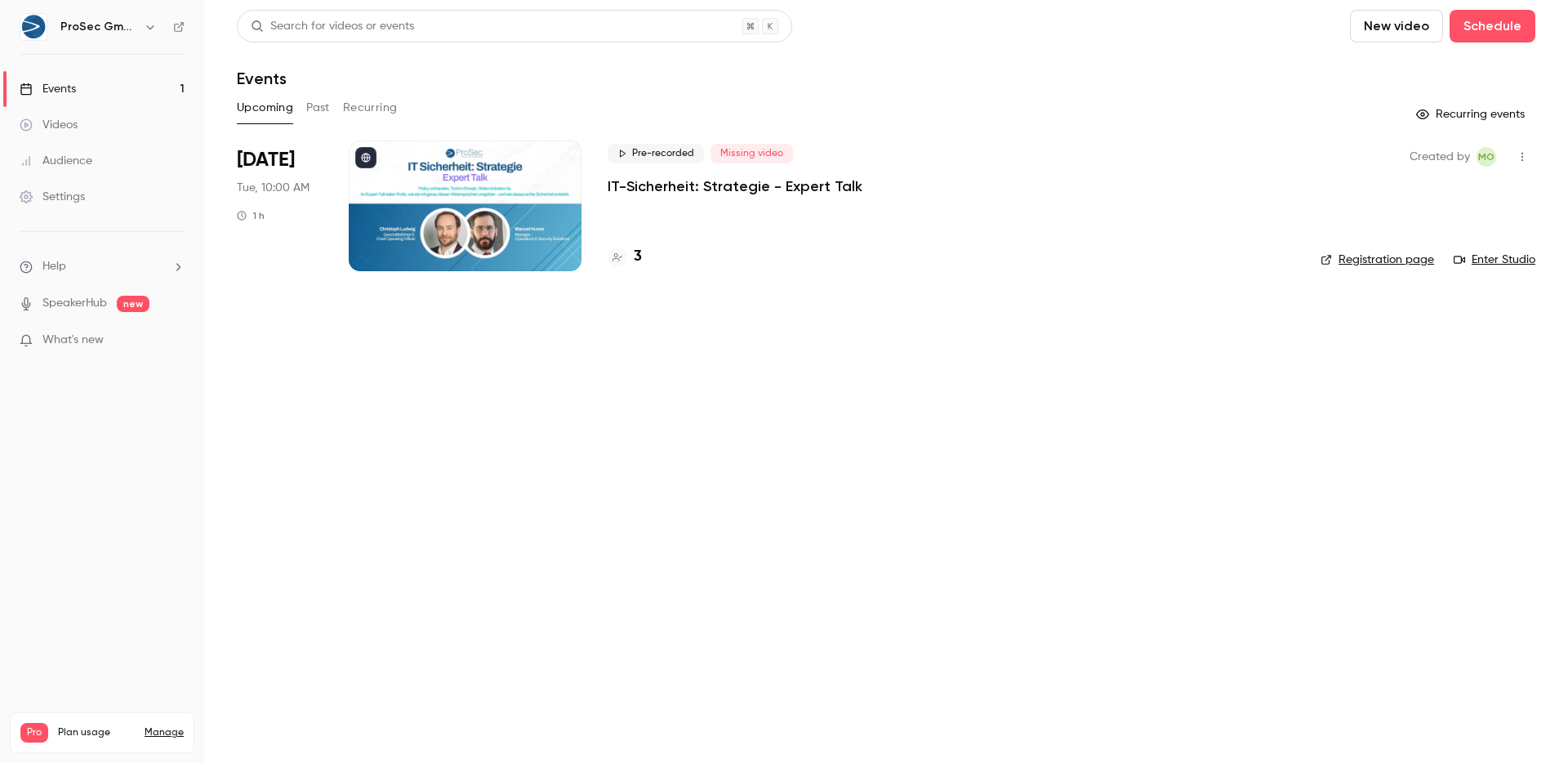
click at [1508, 156] on div "Created by [PERSON_NAME]" at bounding box center [1472, 157] width 126 height 26
click at [1519, 158] on icon "button" at bounding box center [1522, 157] width 13 height 12
click at [1487, 197] on div "Share" at bounding box center [1460, 199] width 124 height 16
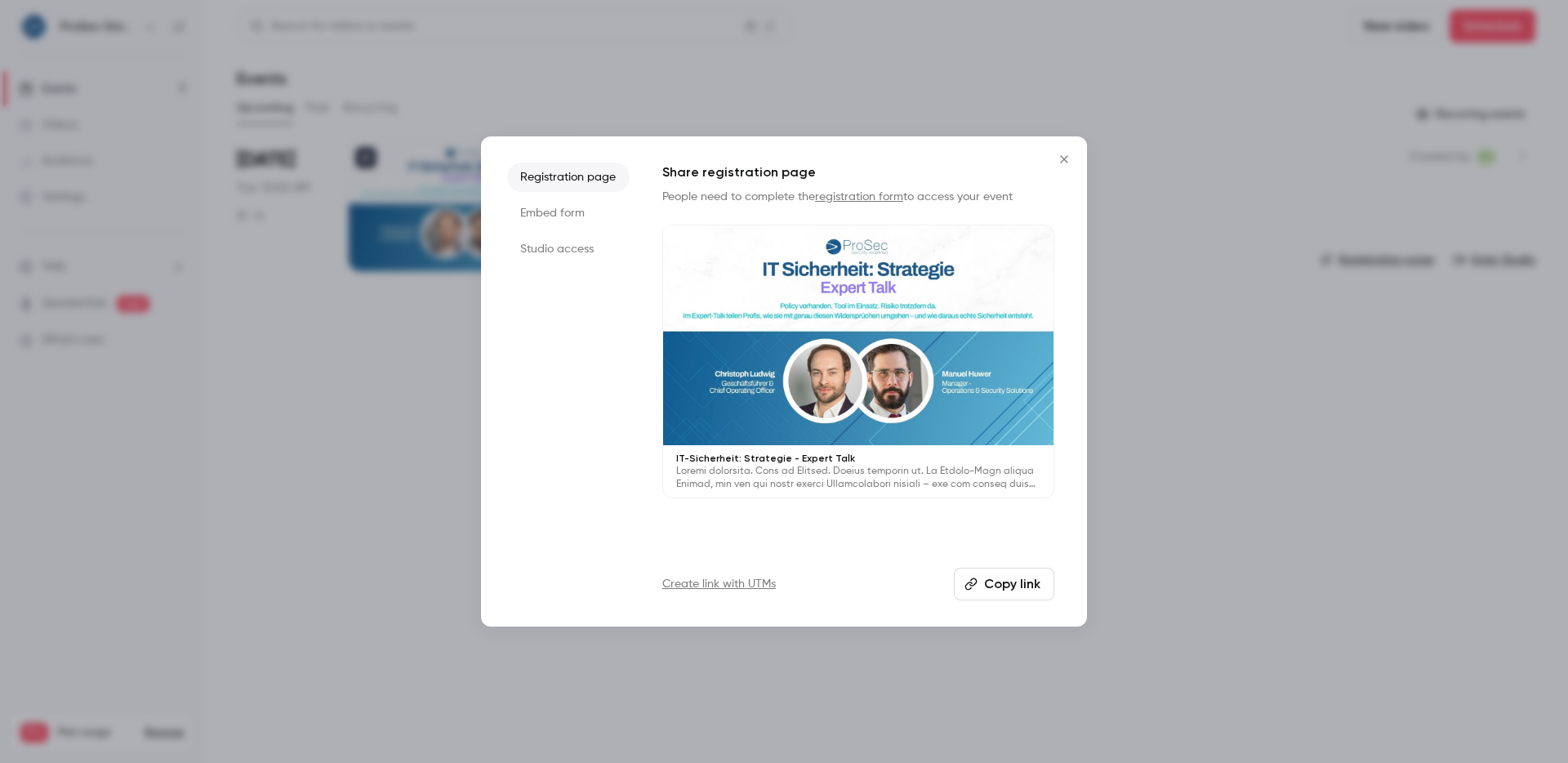
click at [574, 216] on li "Embed form" at bounding box center [568, 213] width 122 height 29
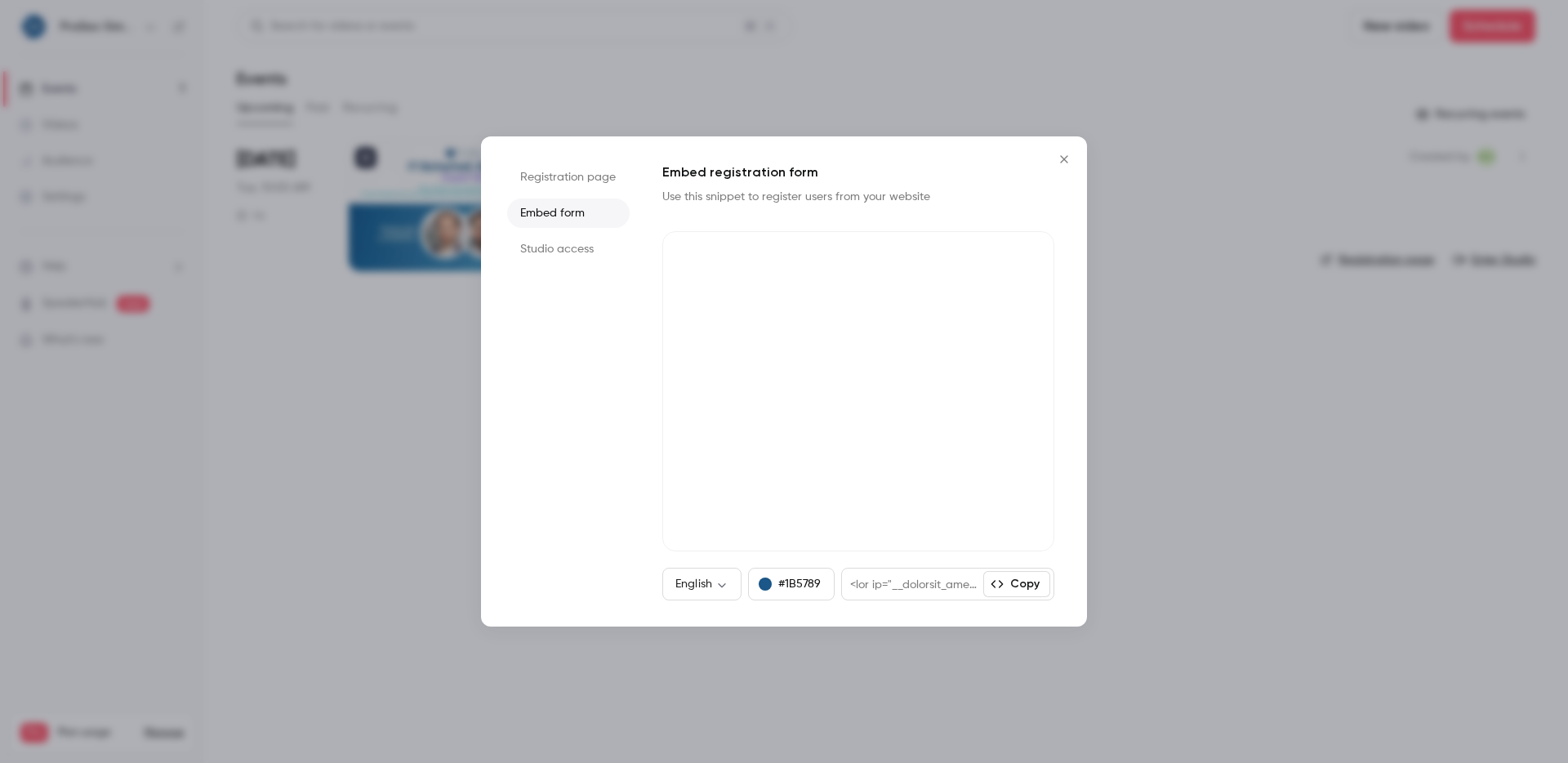
click at [1006, 582] on button "Copy" at bounding box center [1016, 583] width 67 height 26
click at [589, 257] on li "Studio access" at bounding box center [568, 249] width 122 height 29
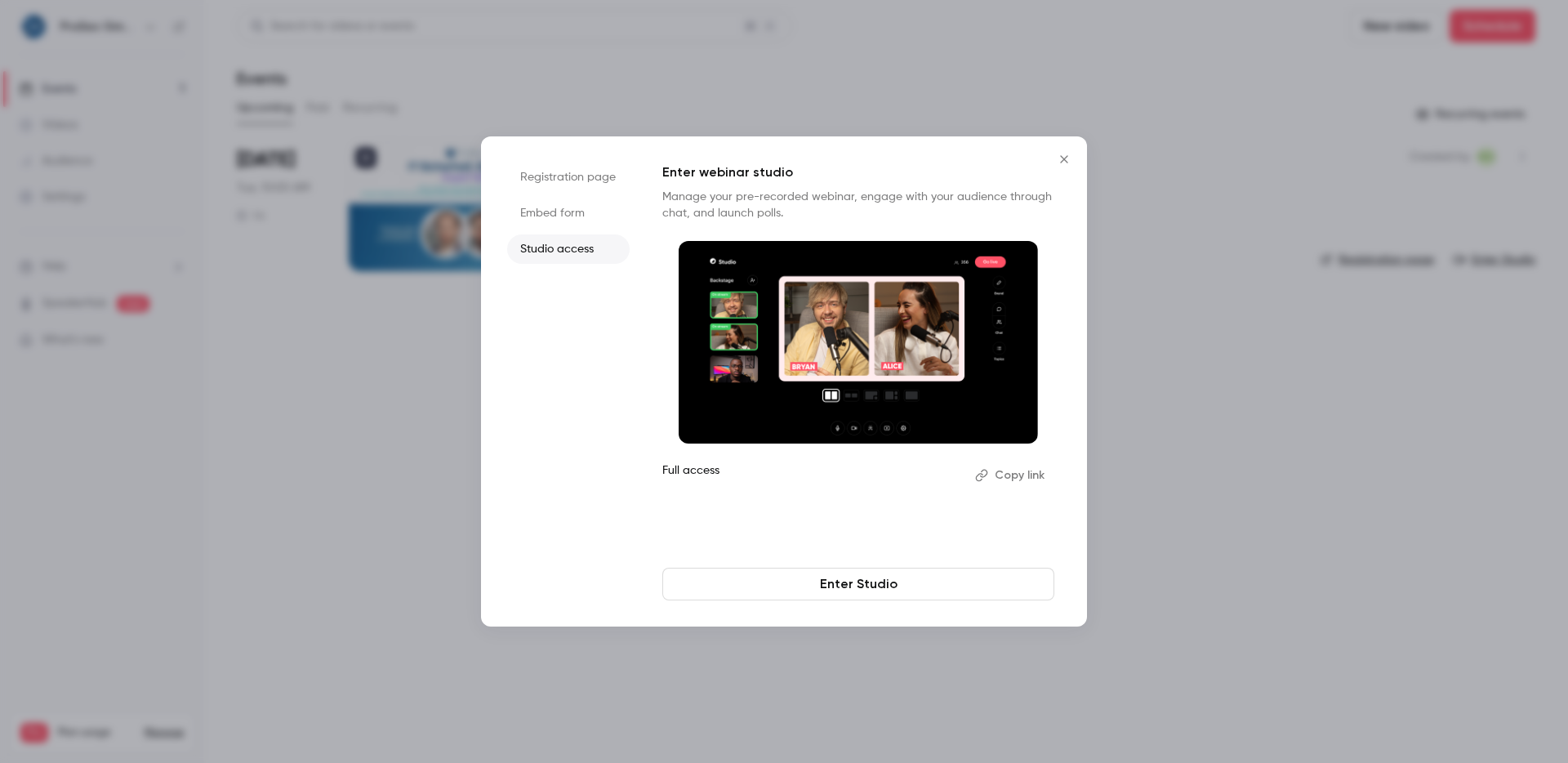
click at [570, 217] on li "Embed form" at bounding box center [568, 213] width 122 height 29
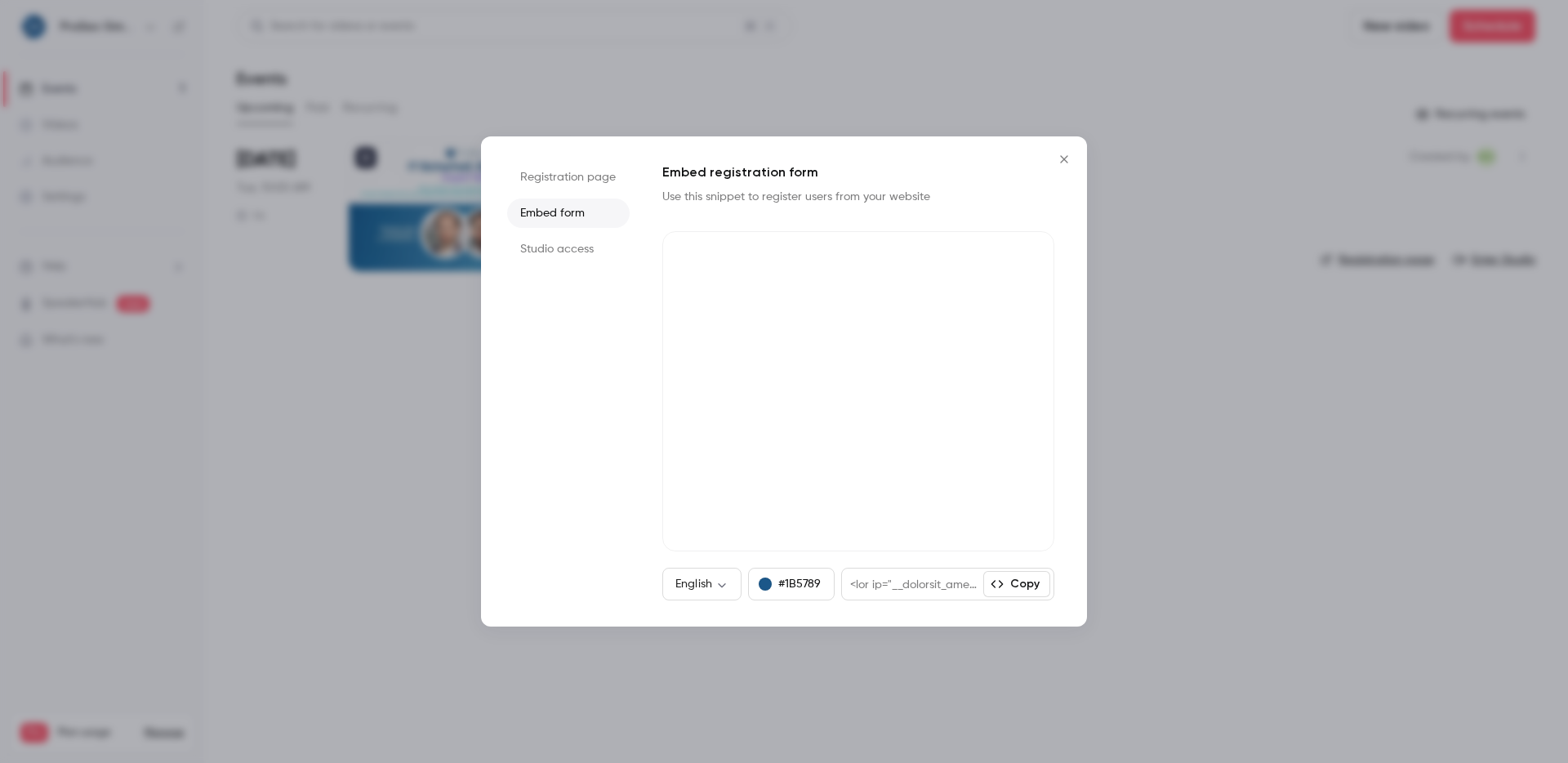
click at [601, 183] on li "Registration page" at bounding box center [568, 177] width 122 height 29
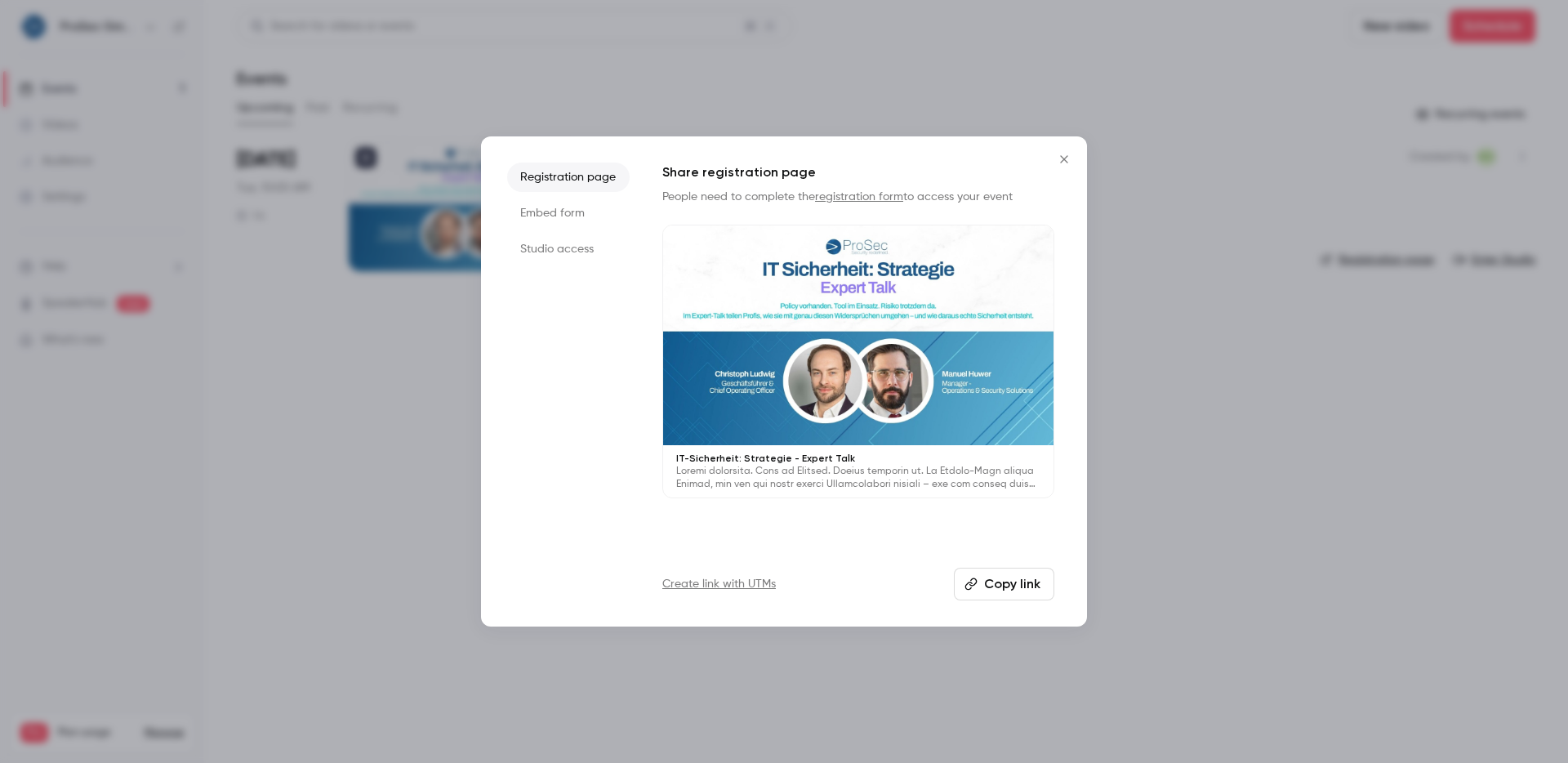
click at [525, 201] on li "Embed form" at bounding box center [568, 213] width 122 height 29
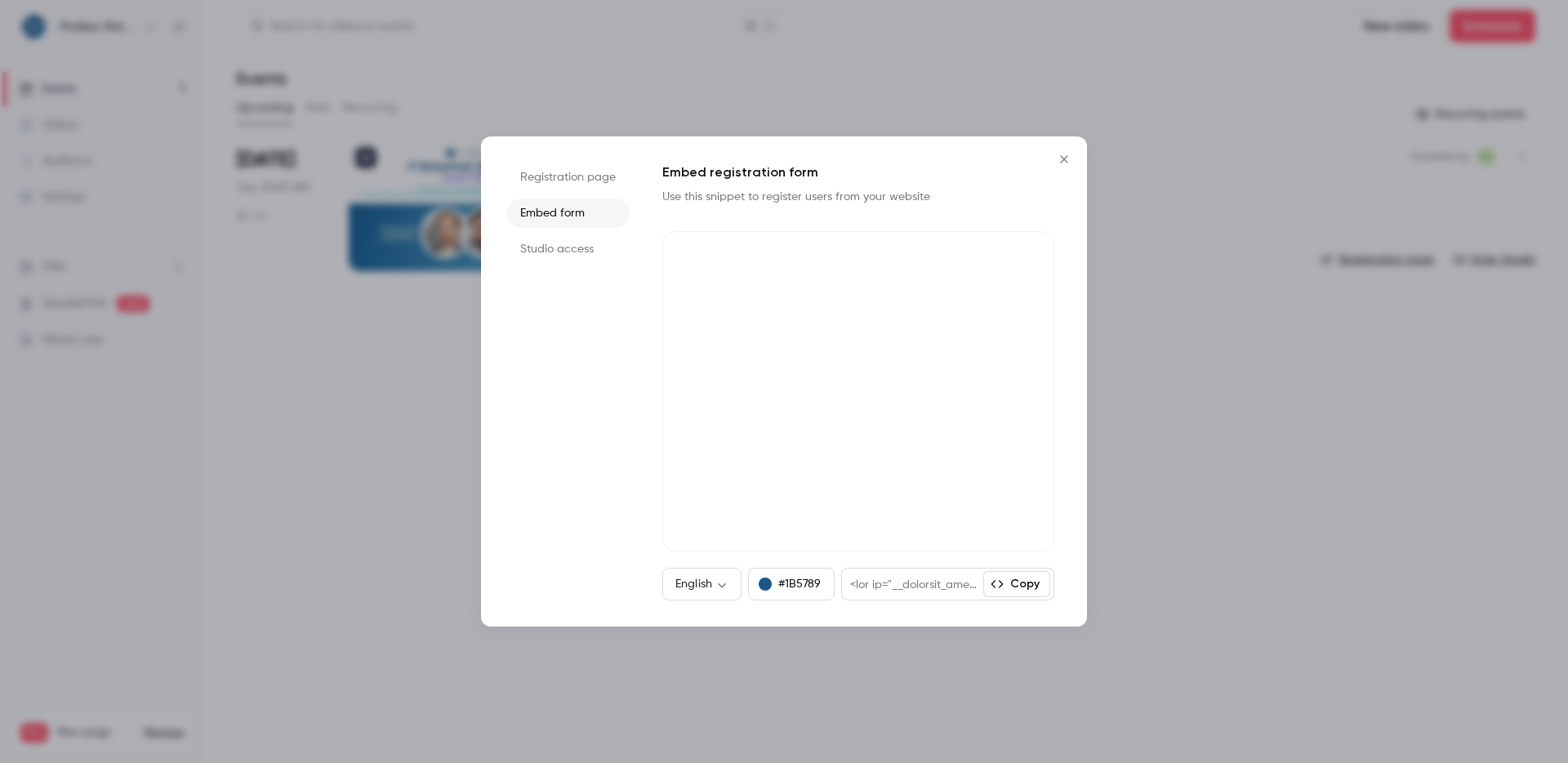
click at [1022, 580] on button "Copy" at bounding box center [1016, 583] width 67 height 26
click at [1055, 456] on div "Registration page Embed form Studio access Embed registration form Use this sni…" at bounding box center [784, 382] width 606 height 490
click at [708, 576] on body "ProSec GmbH Events 1 Videos Audience Settings Help SpeakerHub new What's new Pr…" at bounding box center [784, 381] width 1568 height 763
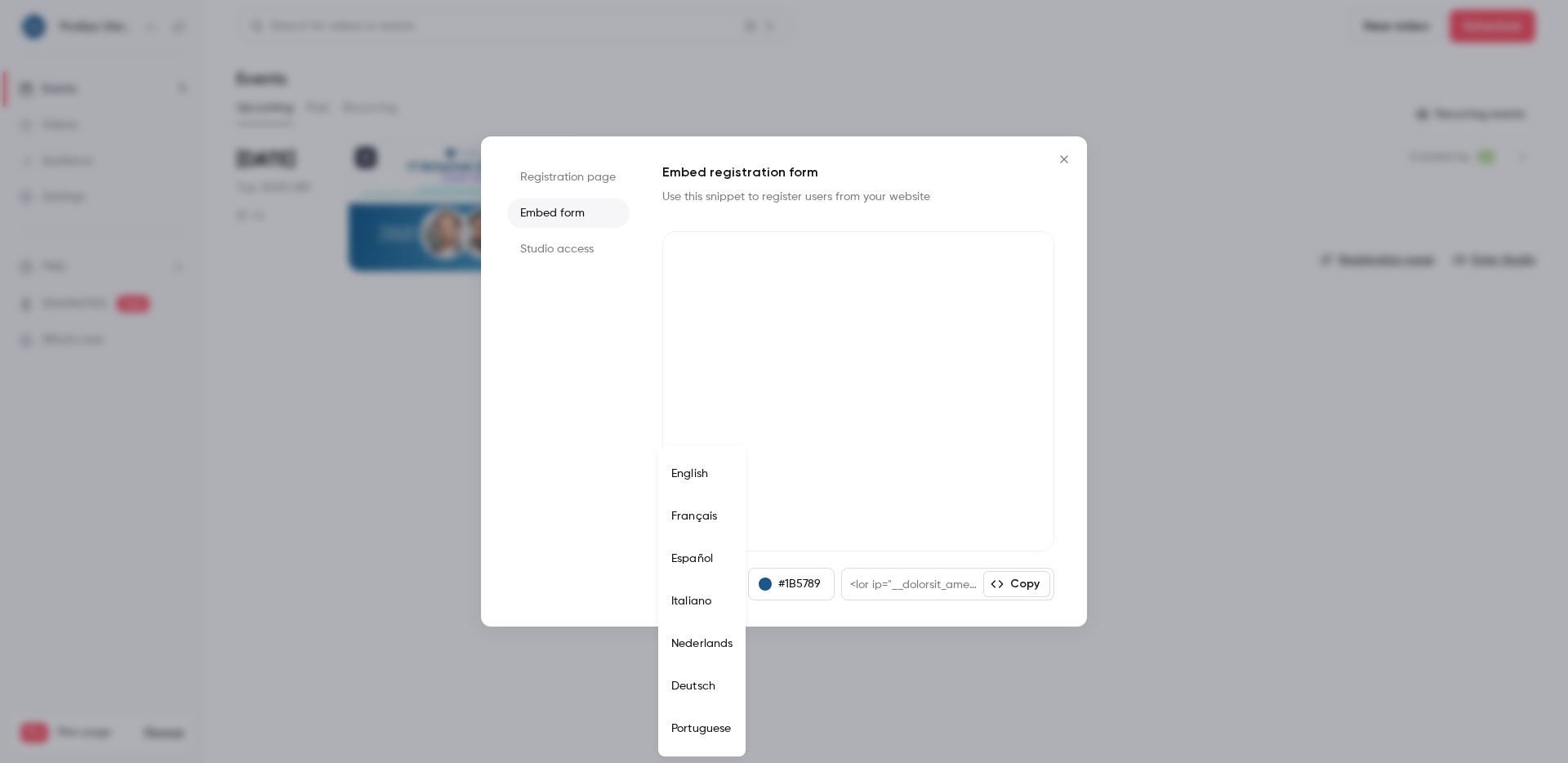
click at [709, 684] on li "Deutsch" at bounding box center [702, 686] width 88 height 43
type input "**"
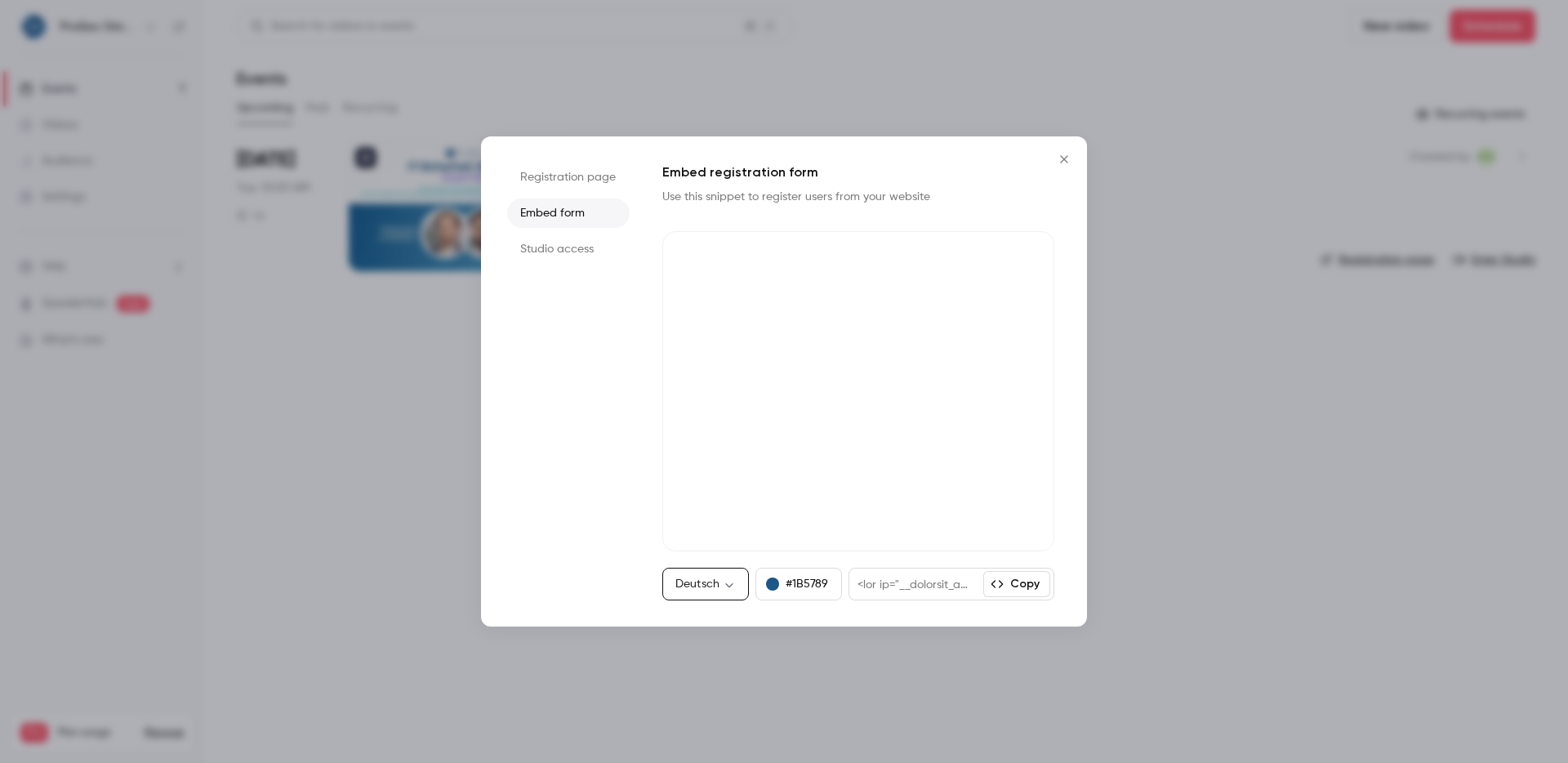
click at [593, 177] on li "Registration page" at bounding box center [568, 177] width 122 height 29
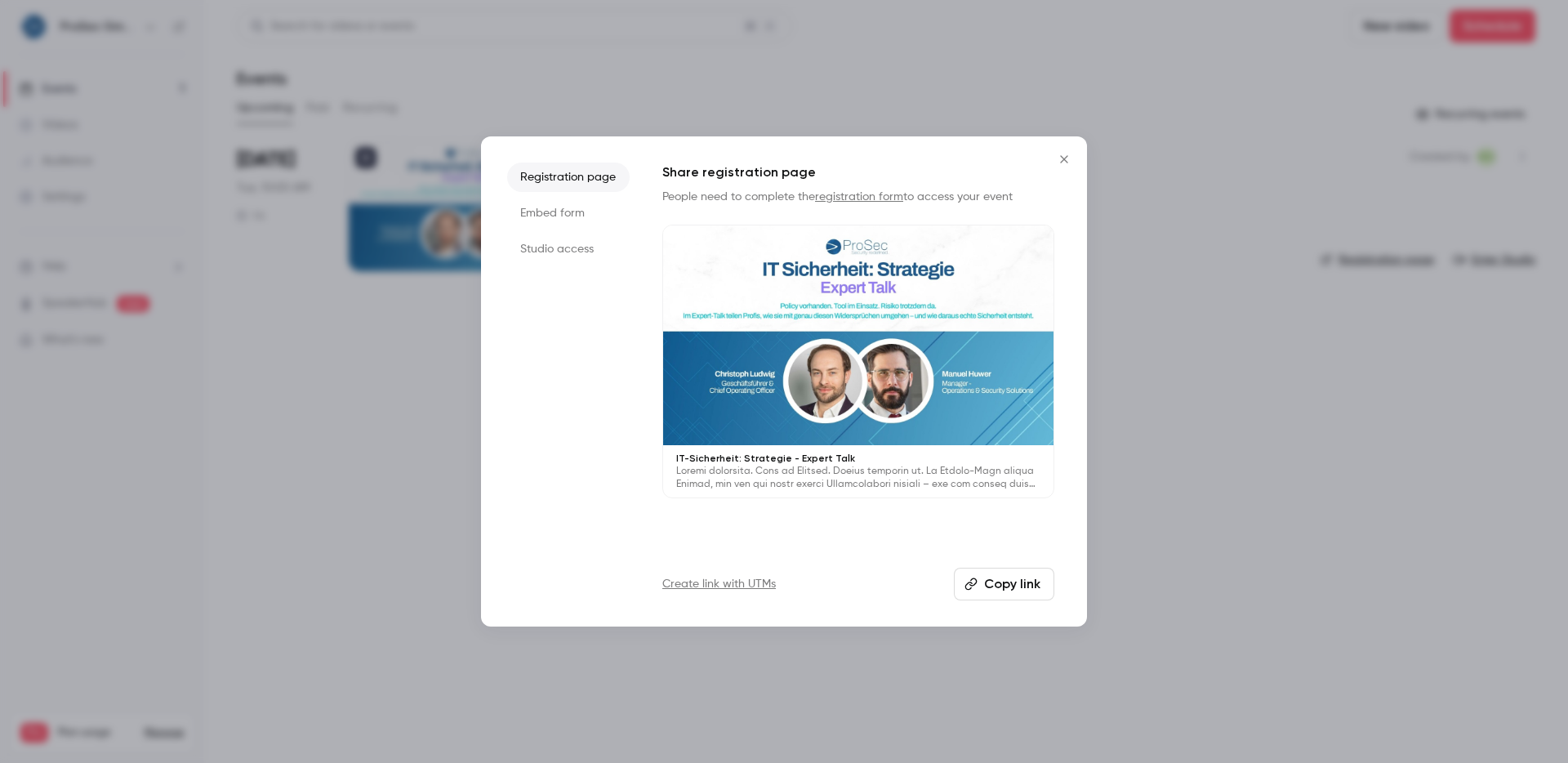
click at [582, 239] on li "Studio access" at bounding box center [568, 249] width 122 height 29
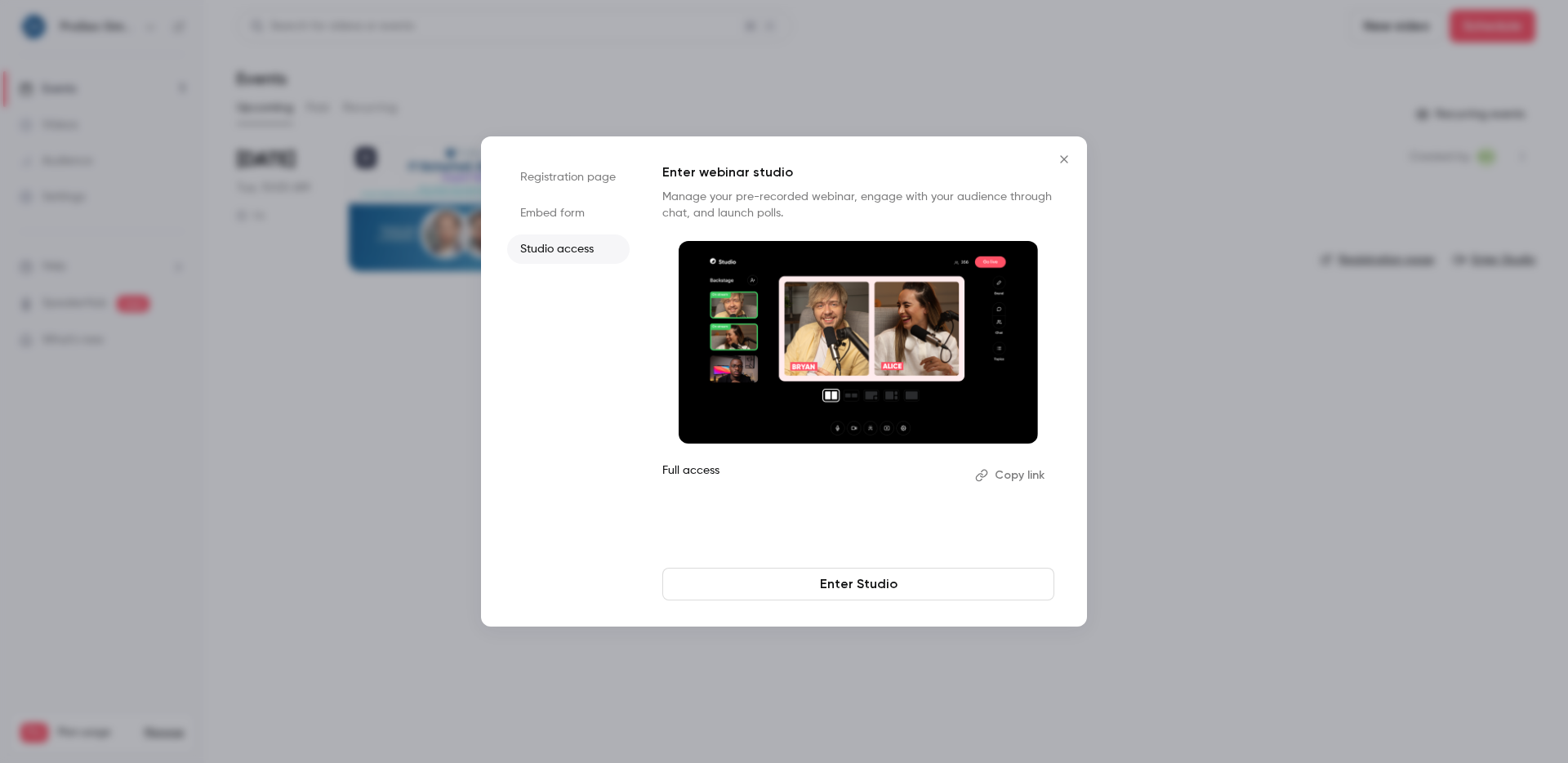
click at [582, 218] on li "Embed form" at bounding box center [568, 213] width 122 height 29
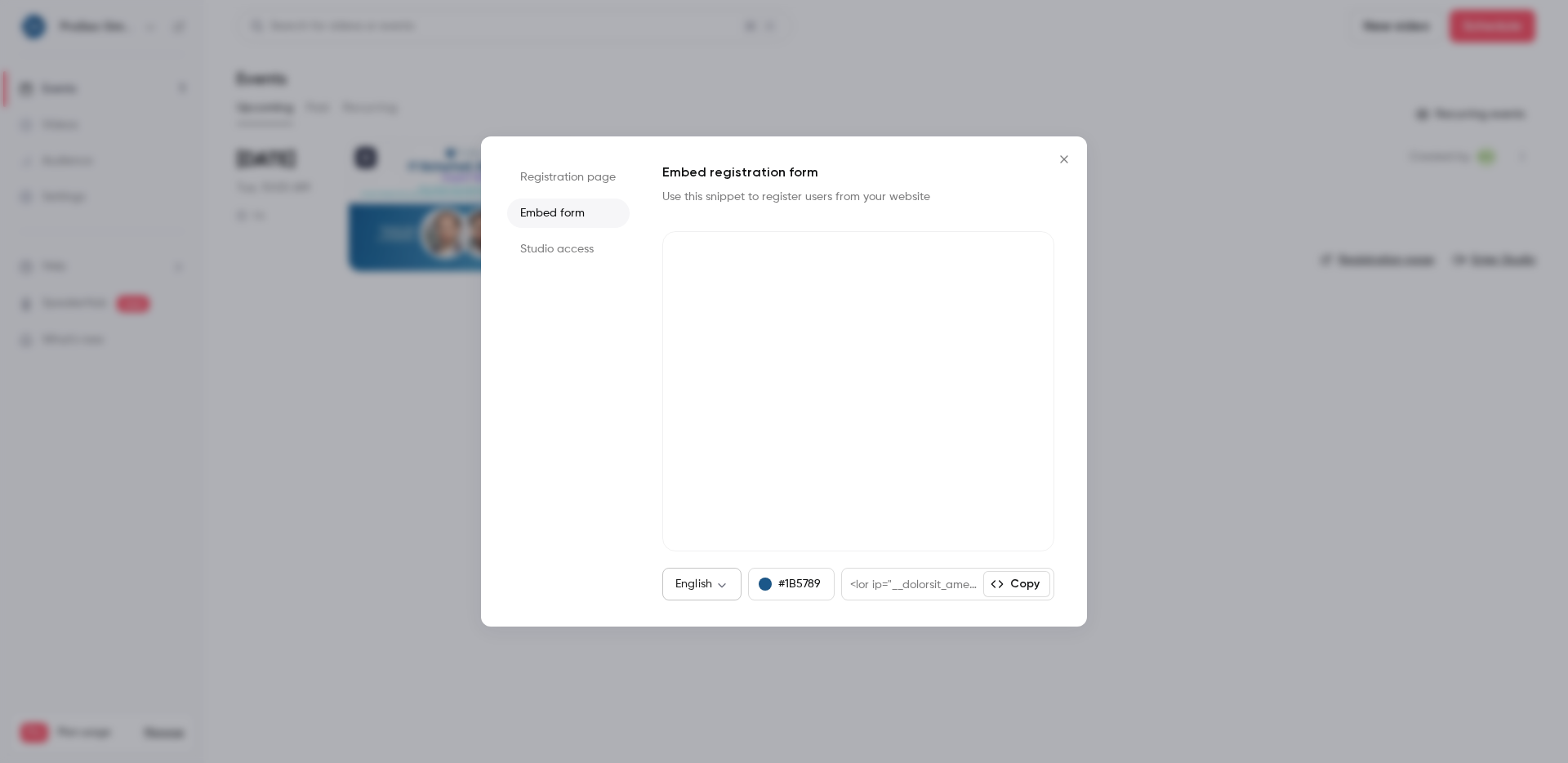
click at [692, 576] on body "ProSec GmbH Events 1 Videos Audience Settings Help SpeakerHub new What's new Pr…" at bounding box center [784, 381] width 1568 height 763
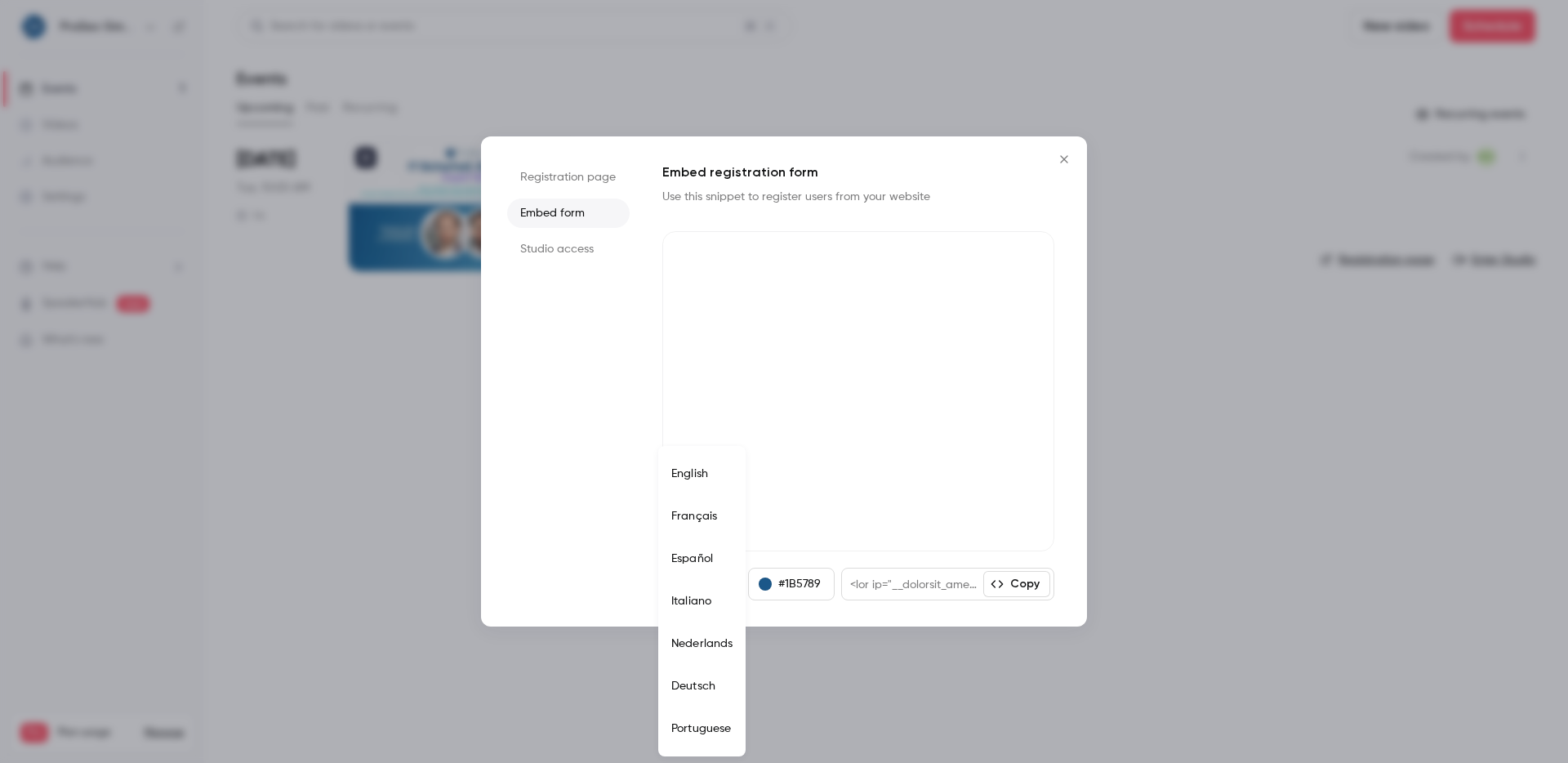
click at [681, 686] on li "Deutsch" at bounding box center [702, 686] width 88 height 43
type input "**"
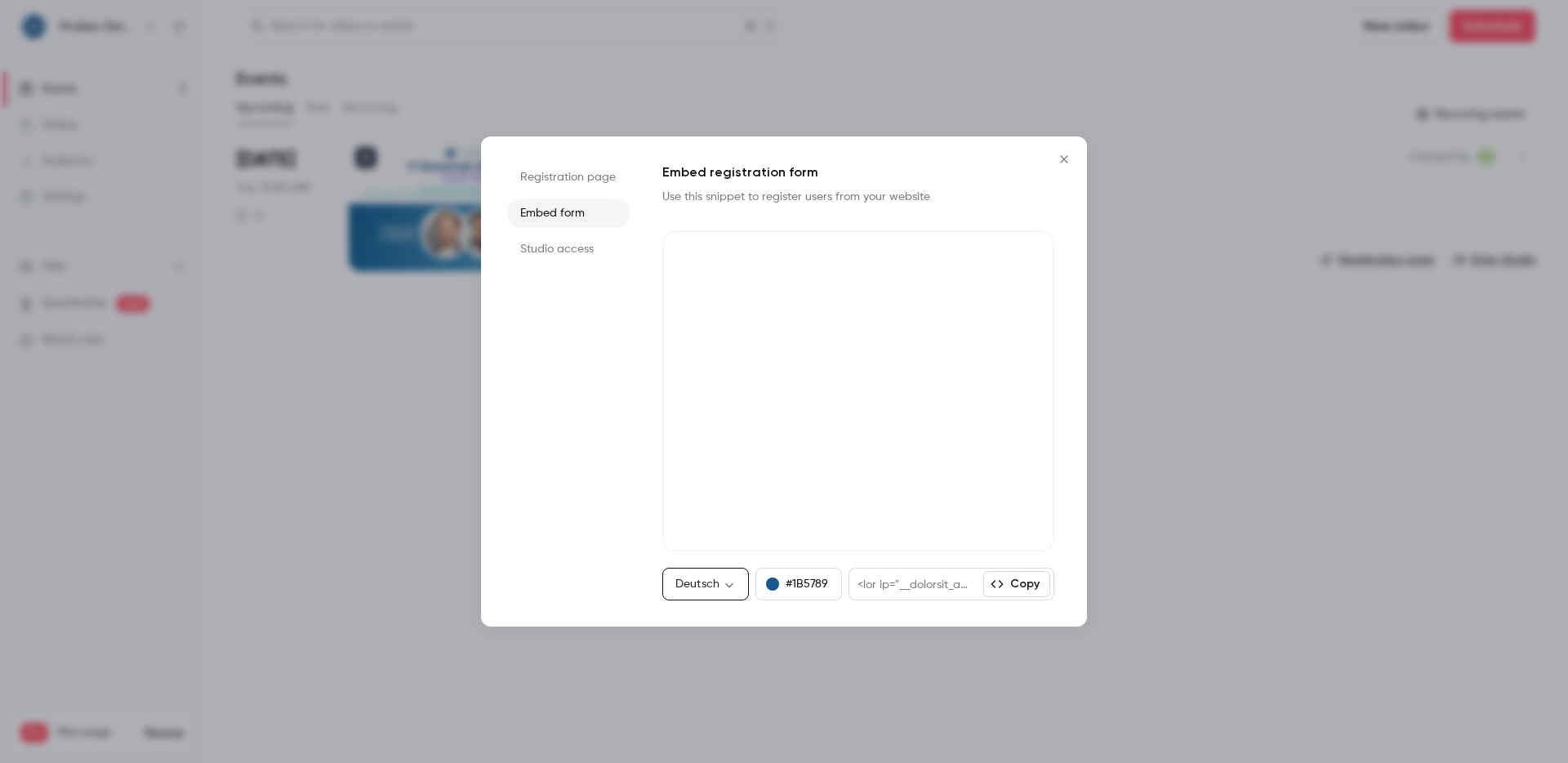
click at [1008, 579] on button "Copy" at bounding box center [1016, 583] width 67 height 26
